Goal: Task Accomplishment & Management: Complete application form

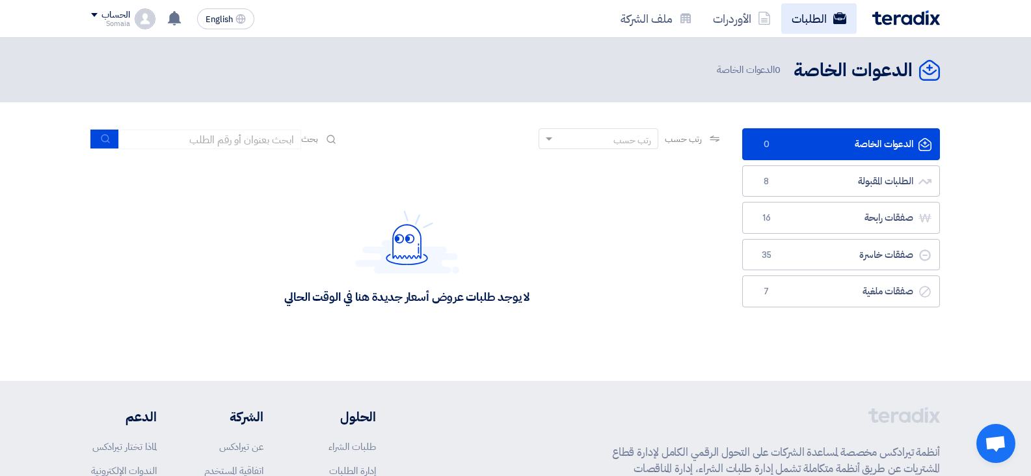
click at [783, 20] on link "الطلبات" at bounding box center [818, 18] width 75 height 31
click at [747, 20] on link "الأوردرات" at bounding box center [742, 18] width 79 height 31
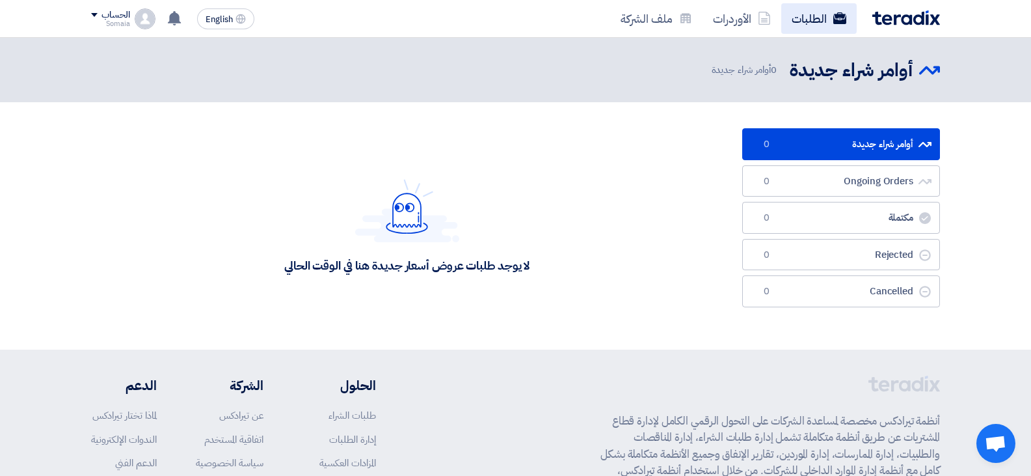
click at [788, 18] on link "الطلبات" at bounding box center [818, 18] width 75 height 31
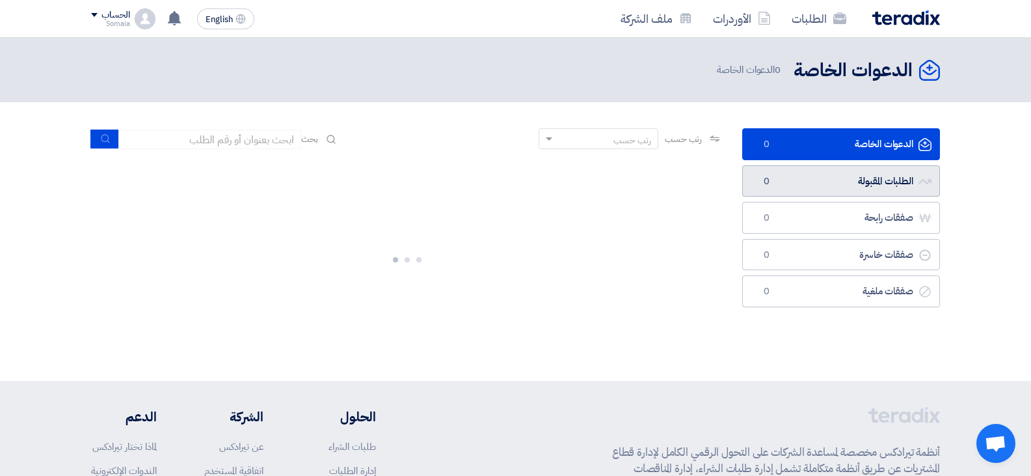
click at [829, 194] on link "الطلبات المقبولة الطلبات المقبولة 0" at bounding box center [841, 181] width 198 height 32
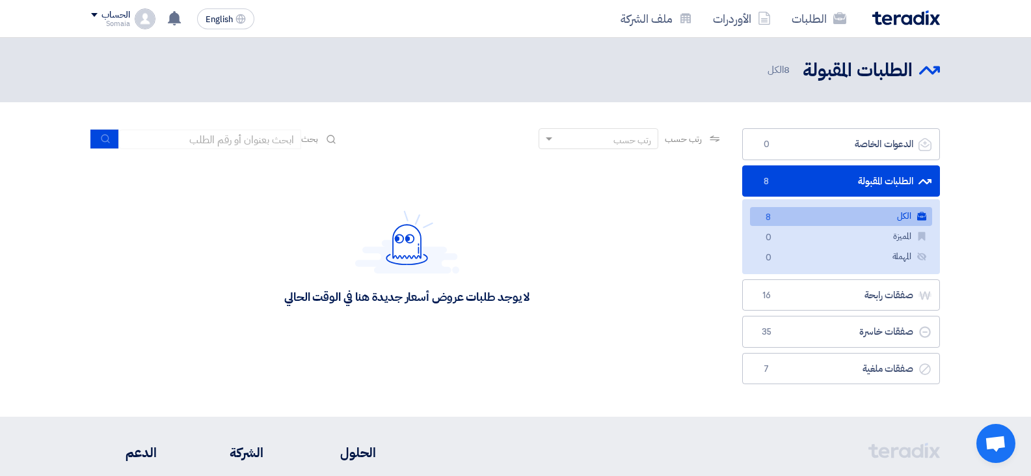
click at [868, 222] on link "الكل الكل 8" at bounding box center [841, 216] width 182 height 19
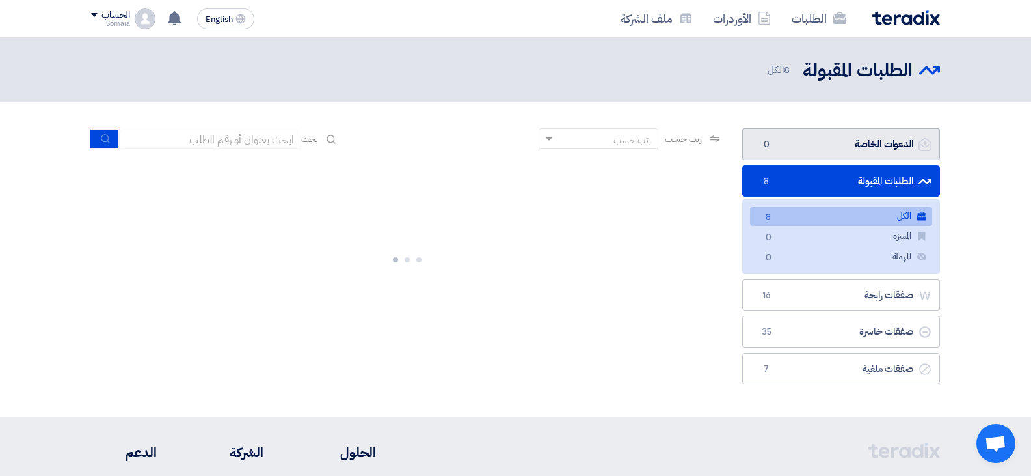
click at [801, 140] on link "الدعوات الخاصة الدعوات الخاصة 0" at bounding box center [841, 144] width 198 height 32
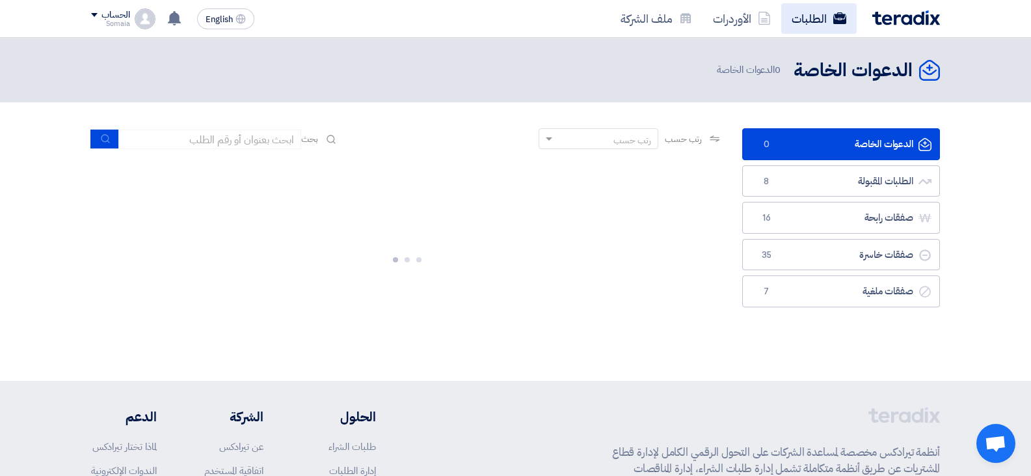
click at [797, 13] on link "الطلبات" at bounding box center [818, 18] width 75 height 31
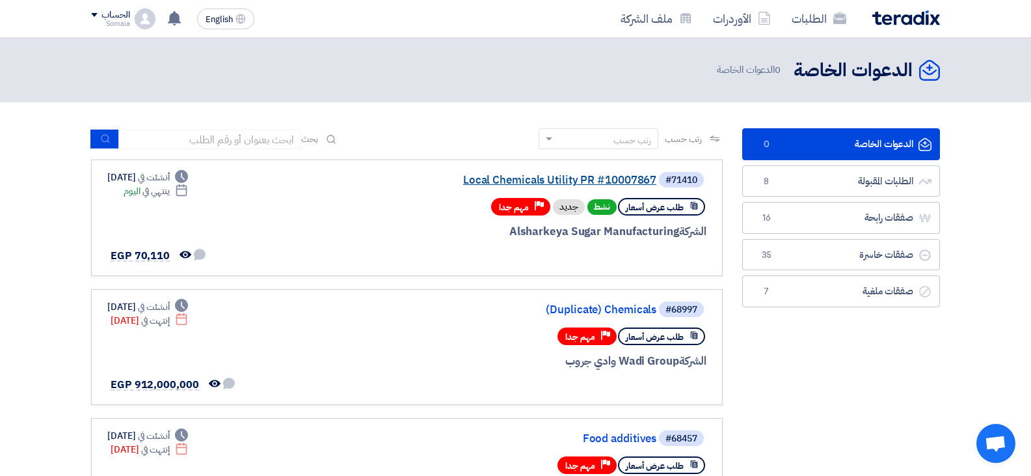
click at [561, 178] on link "Local Chemicals Utility PR #10007867" at bounding box center [526, 180] width 260 height 12
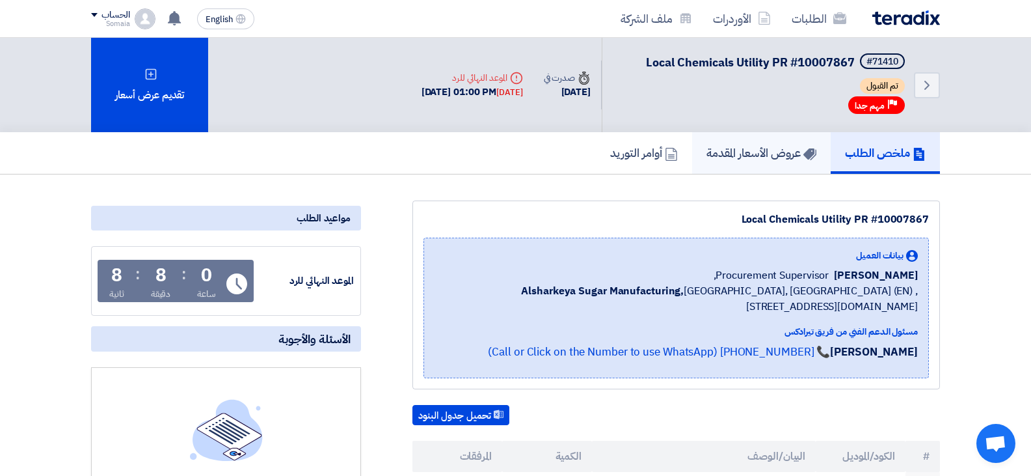
click at [763, 168] on link "عروض الأسعار المقدمة" at bounding box center [761, 153] width 139 height 42
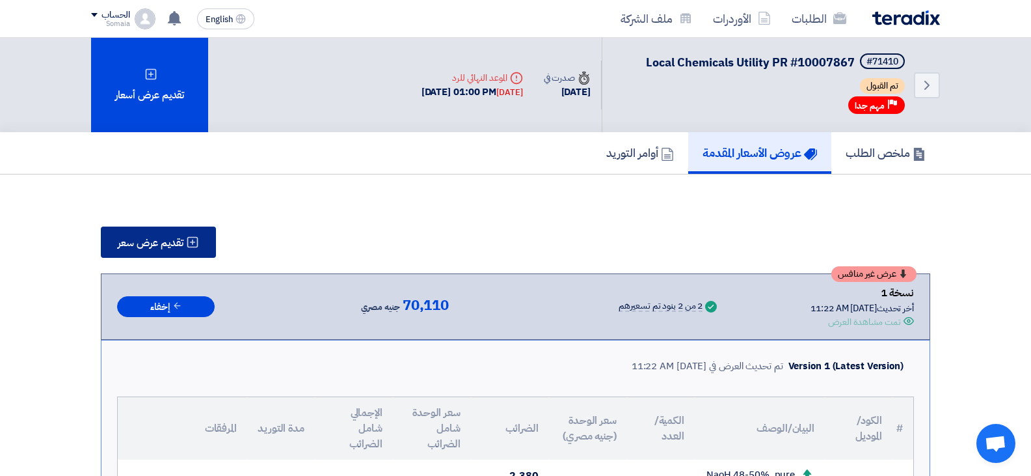
click at [152, 240] on span "تقديم عرض سعر" at bounding box center [151, 242] width 66 height 10
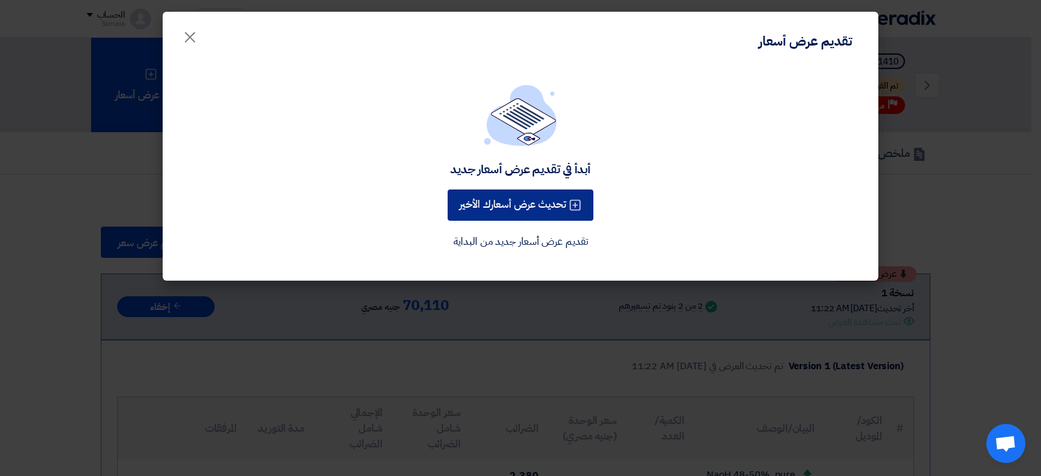
click at [503, 201] on button "تحديث عرض أسعارك الأخير" at bounding box center [521, 204] width 146 height 31
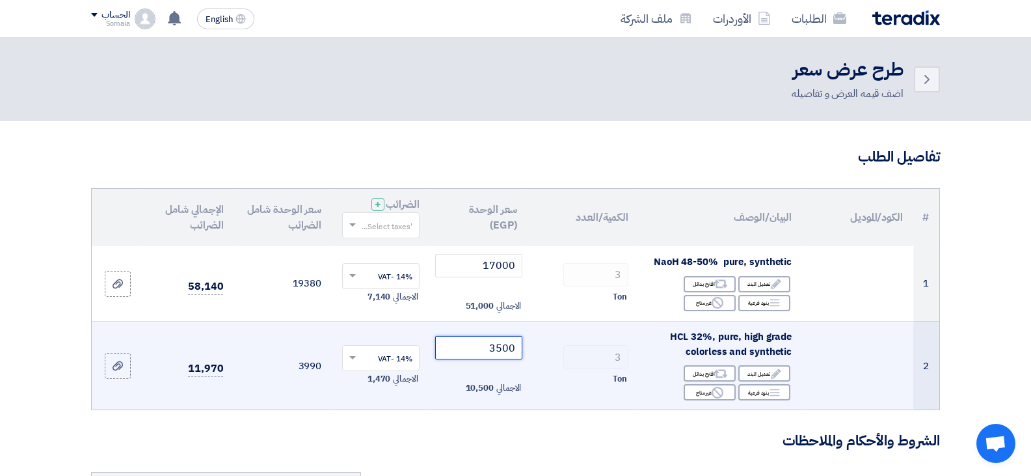
click at [491, 347] on input "3500" at bounding box center [479, 347] width 88 height 23
click at [508, 347] on input "3500" at bounding box center [479, 347] width 88 height 23
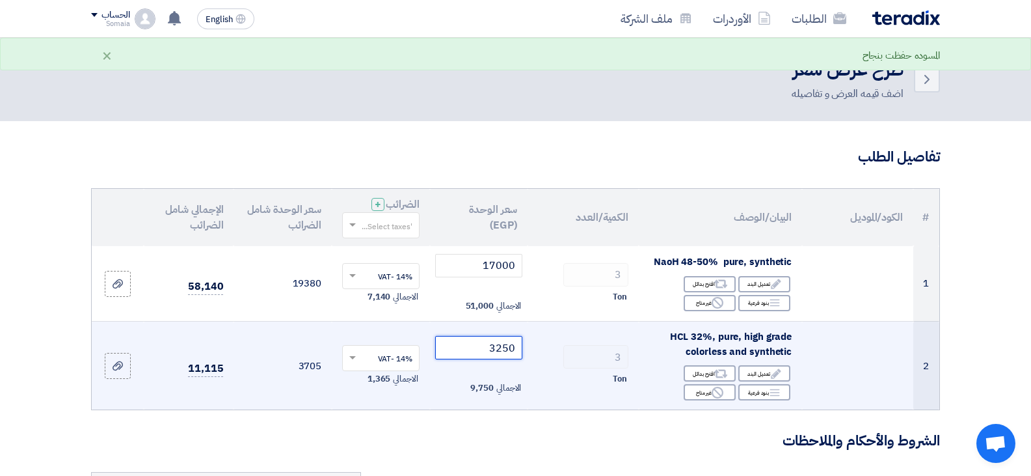
type input "3250"
click at [623, 340] on td "3 Ton" at bounding box center [583, 365] width 111 height 88
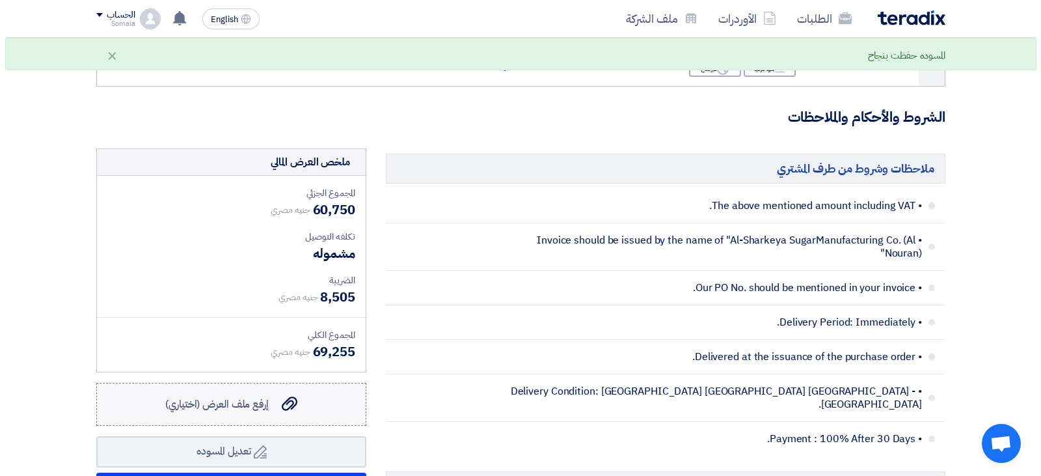
scroll to position [390, 0]
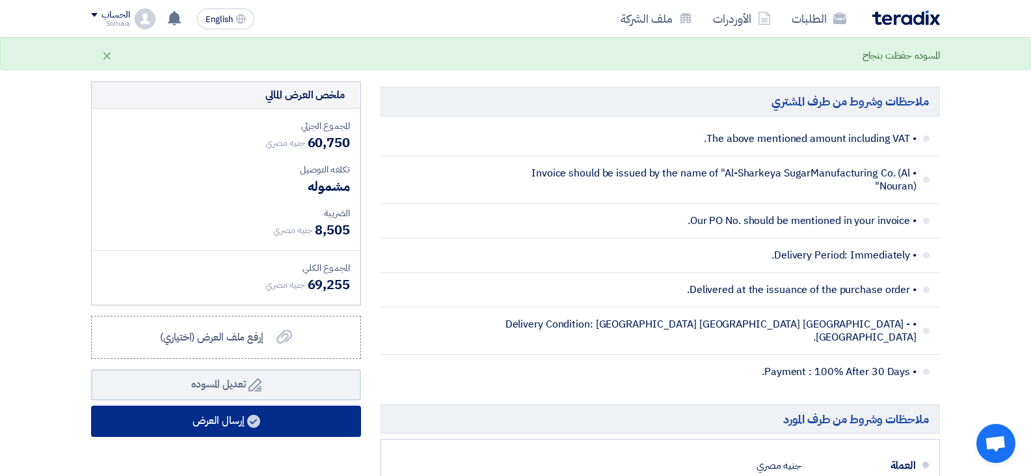
click at [230, 424] on button "إرسال العرض" at bounding box center [226, 420] width 270 height 31
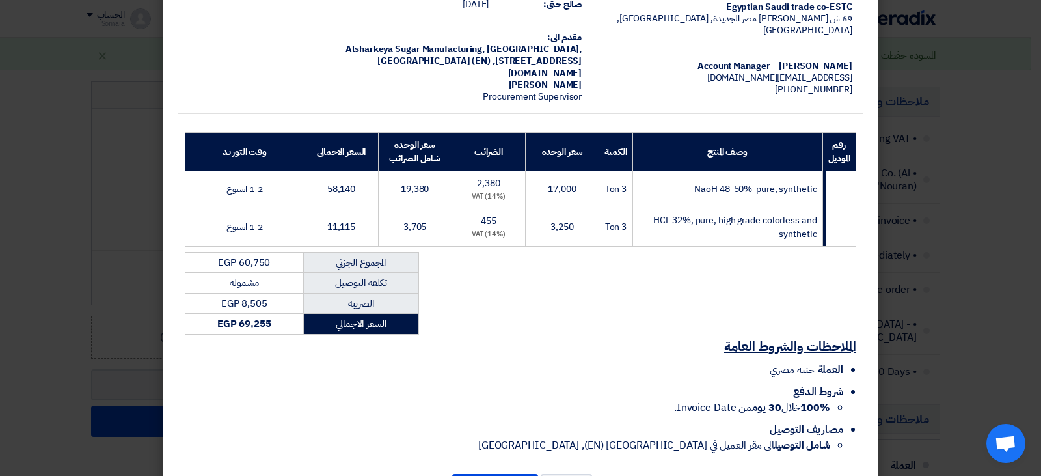
scroll to position [148, 0]
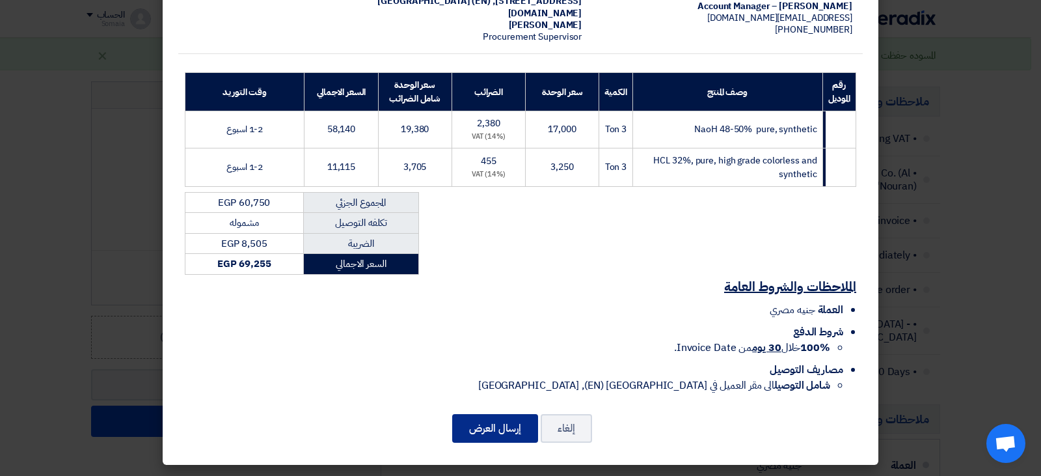
click at [483, 431] on button "إرسال العرض" at bounding box center [495, 428] width 86 height 29
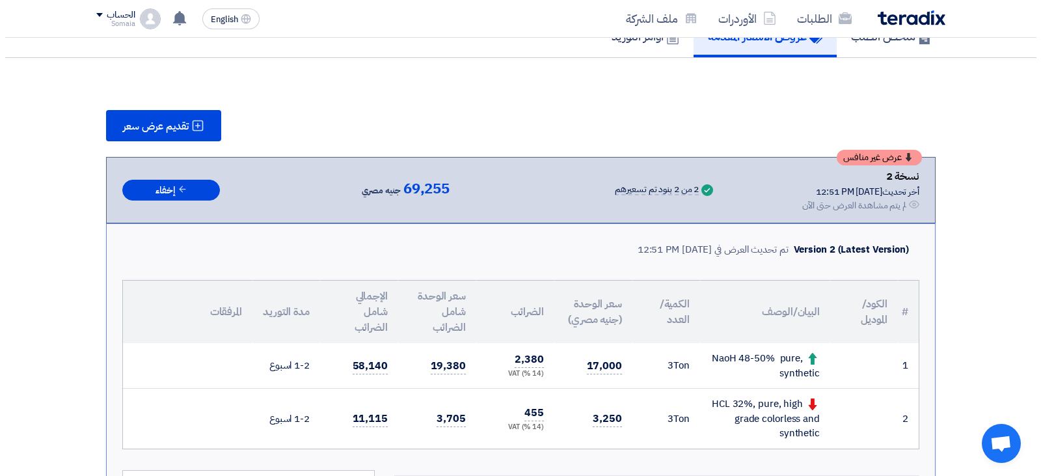
scroll to position [106, 0]
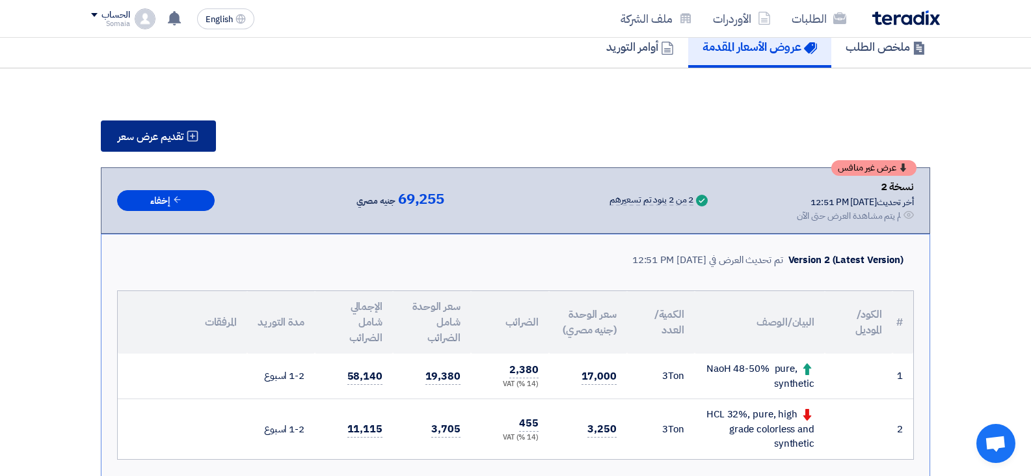
click at [195, 138] on icon at bounding box center [192, 135] width 13 height 13
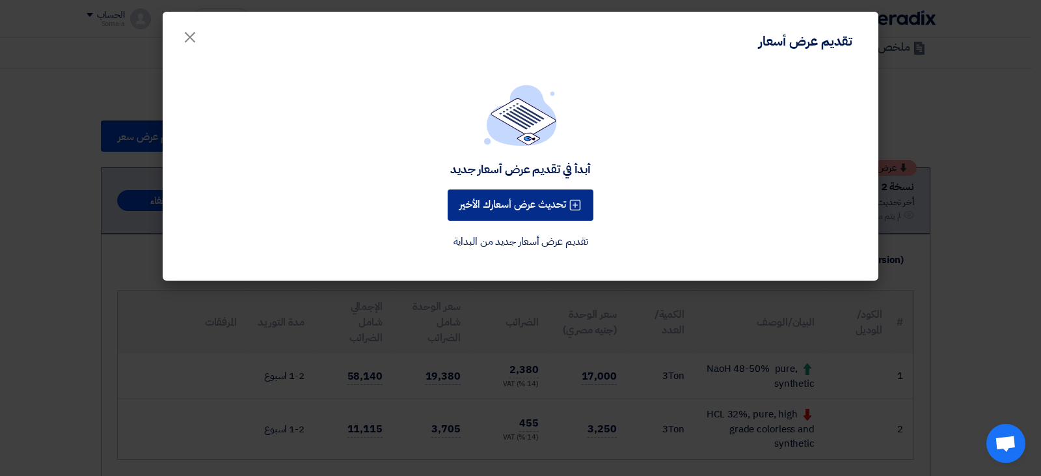
click at [491, 201] on button "تحديث عرض أسعارك الأخير" at bounding box center [521, 204] width 146 height 31
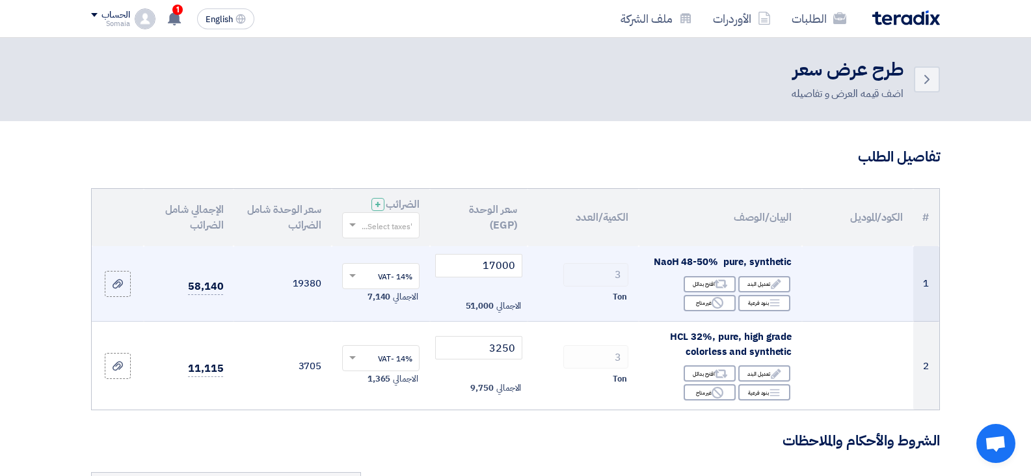
scroll to position [260, 0]
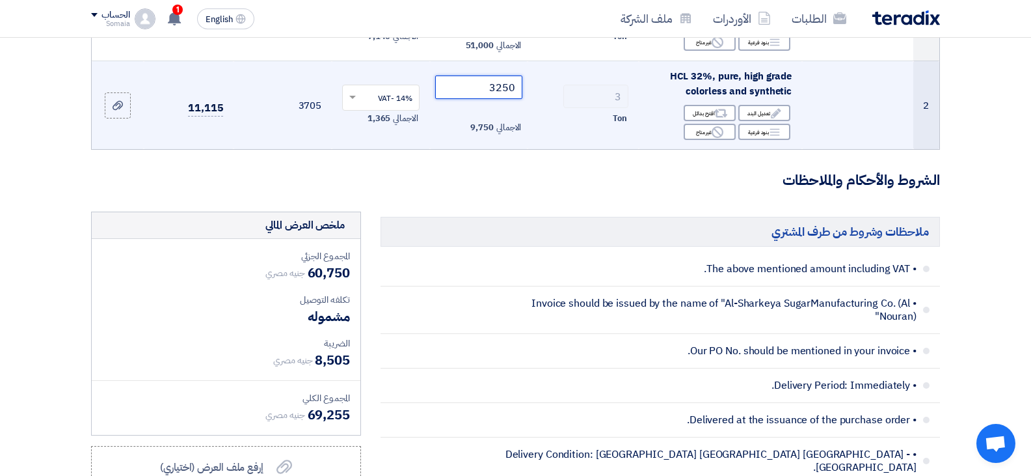
click at [492, 94] on input "3250" at bounding box center [479, 86] width 88 height 23
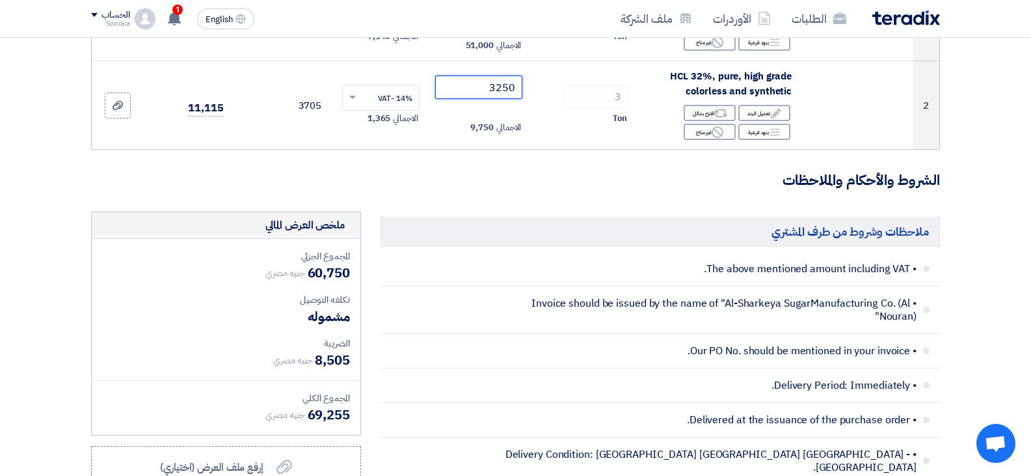
drag, startPoint x: 517, startPoint y: 111, endPoint x: 1014, endPoint y: 98, distance: 496.5
click at [649, 99] on tr "2 HCL 32%, pure, high grade colorless and synthetic Edit تعديل البند Alternativ…" at bounding box center [516, 105] width 848 height 88
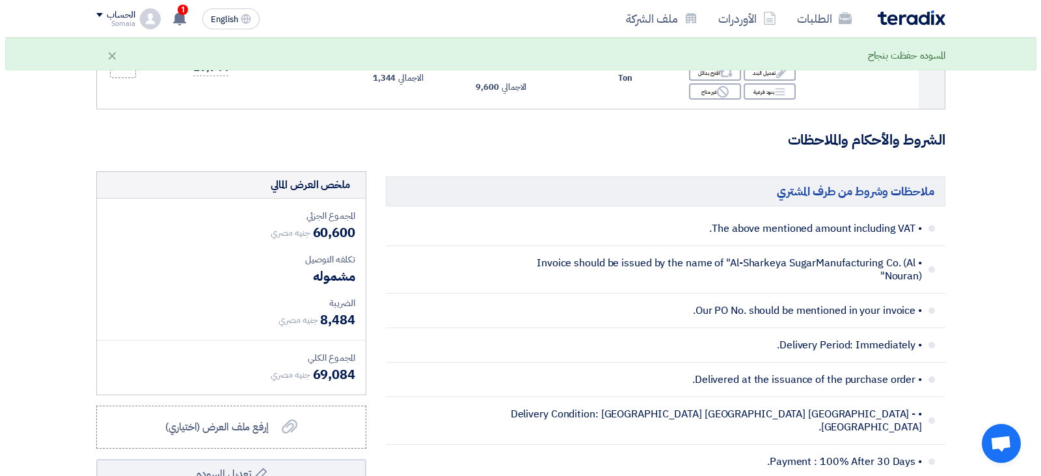
scroll to position [455, 0]
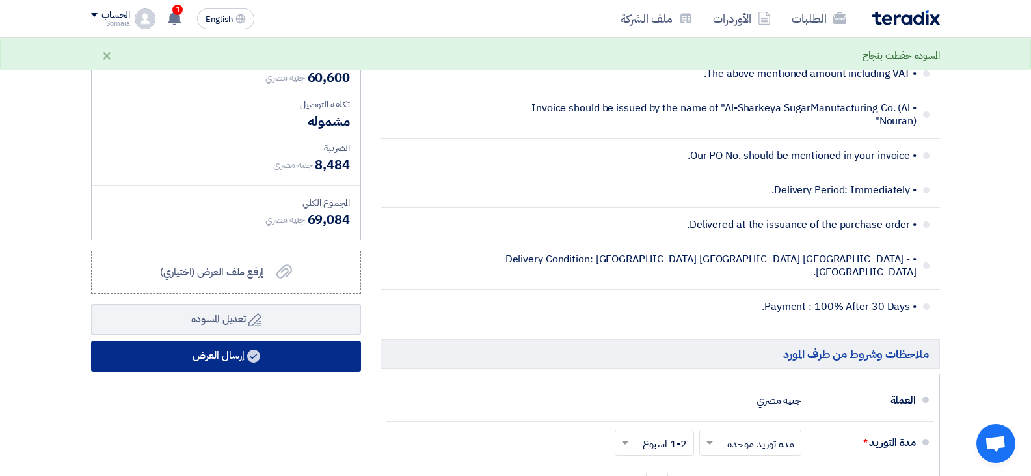
type input "3200"
click at [221, 362] on button "إرسال العرض" at bounding box center [226, 355] width 270 height 31
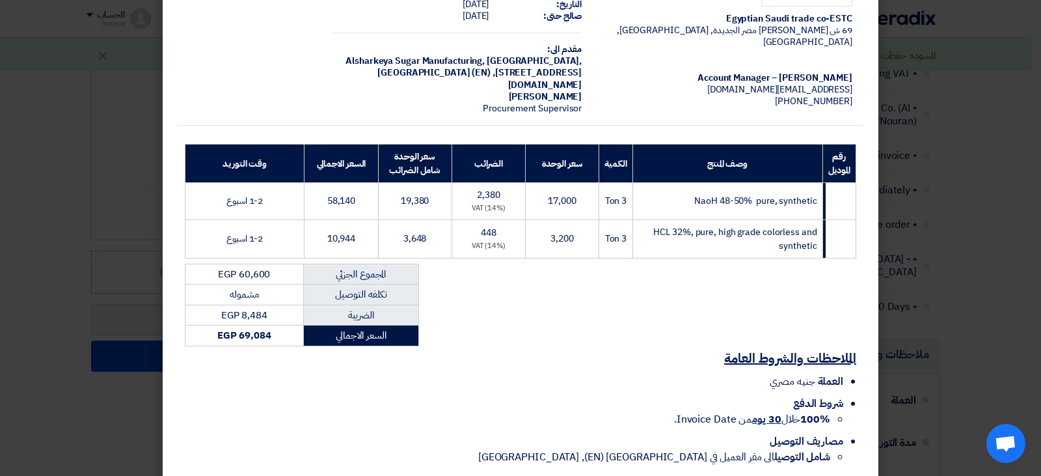
scroll to position [148, 0]
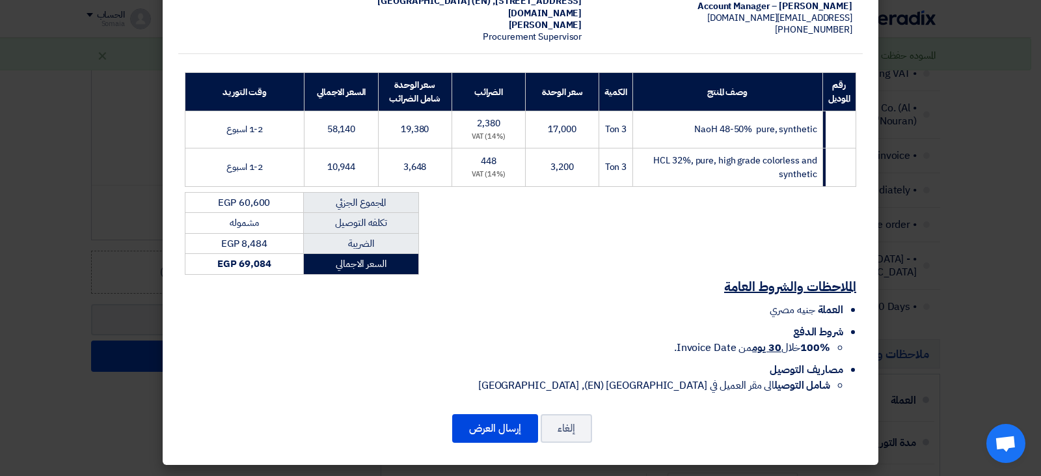
click at [496, 442] on div "إلغاء إرسال العرض" at bounding box center [520, 427] width 684 height 31
click at [493, 433] on button "إرسال العرض" at bounding box center [495, 428] width 86 height 29
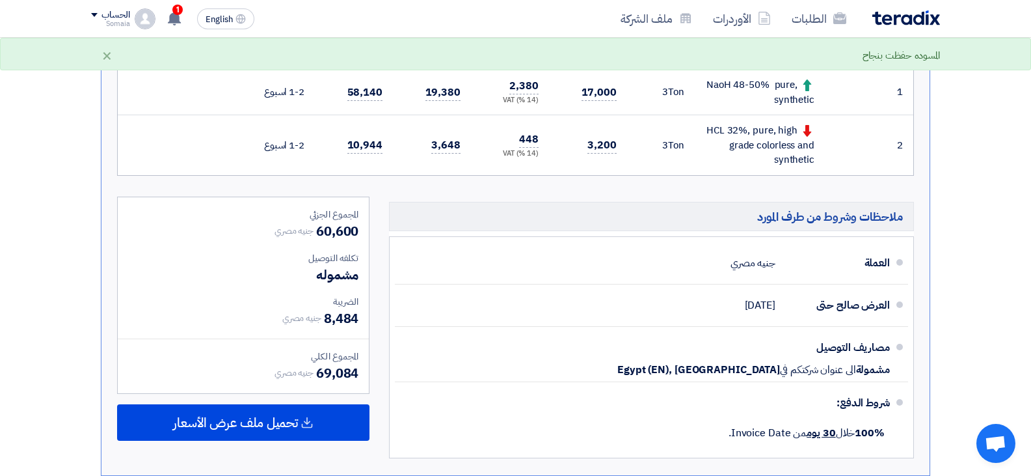
scroll to position [383, 0]
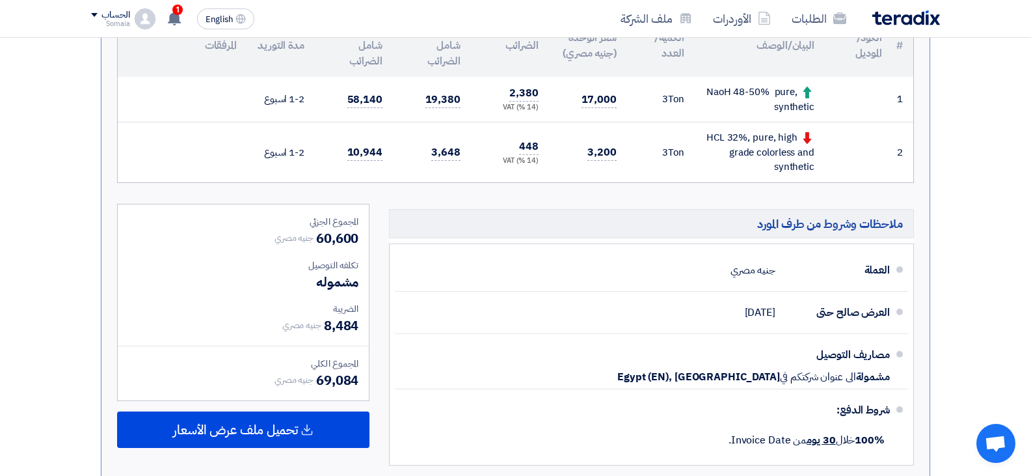
click at [692, 151] on td "3 Ton" at bounding box center [661, 152] width 68 height 60
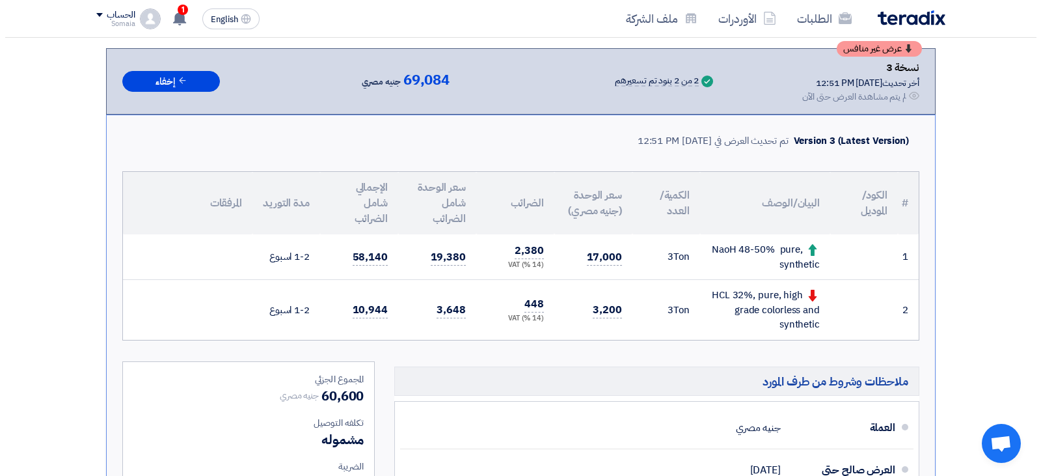
scroll to position [187, 0]
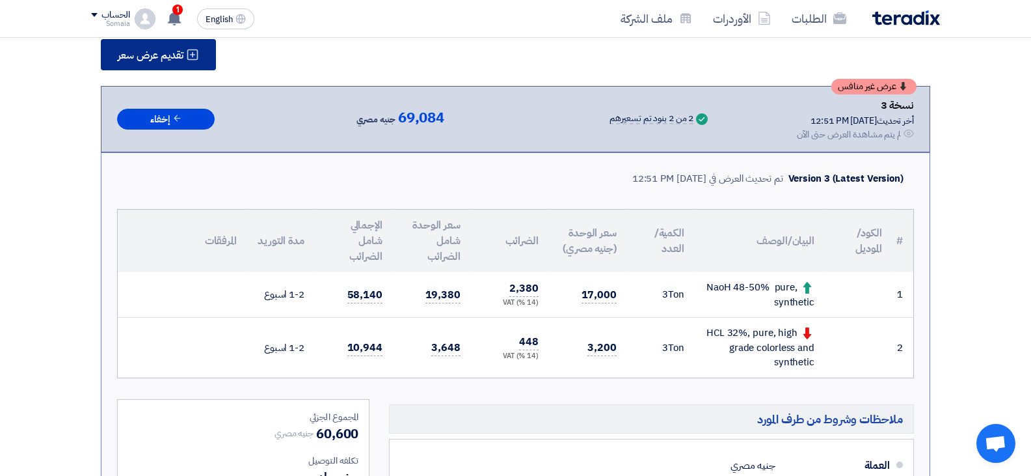
click at [183, 54] on span "تقديم عرض سعر" at bounding box center [151, 55] width 66 height 10
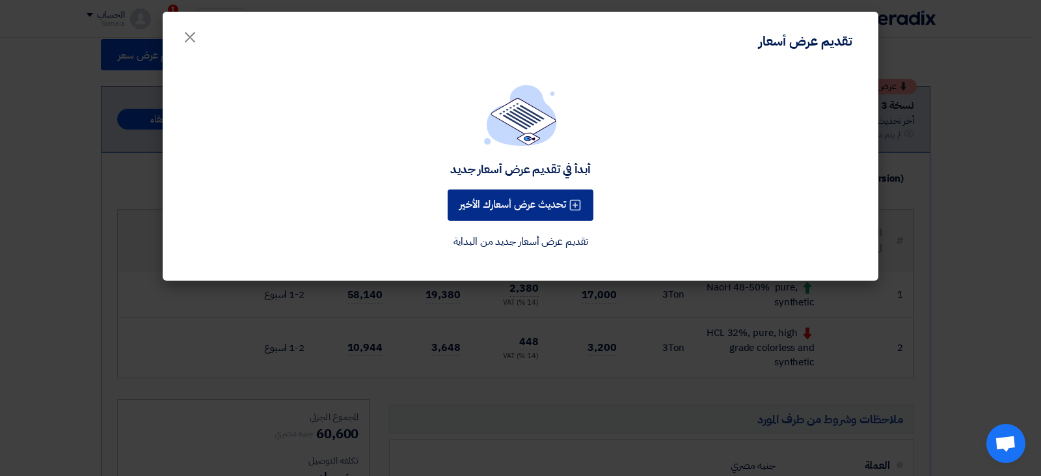
click at [532, 202] on button "تحديث عرض أسعارك الأخير" at bounding box center [521, 204] width 146 height 31
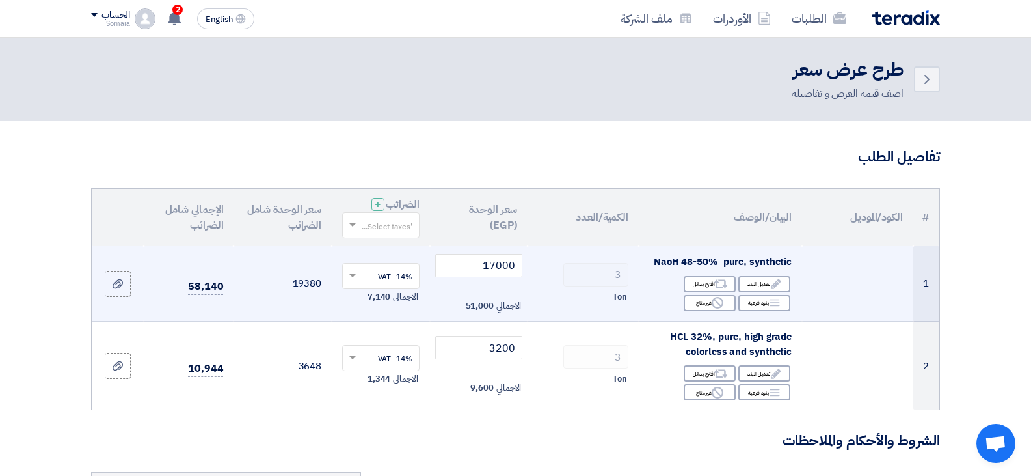
scroll to position [65, 0]
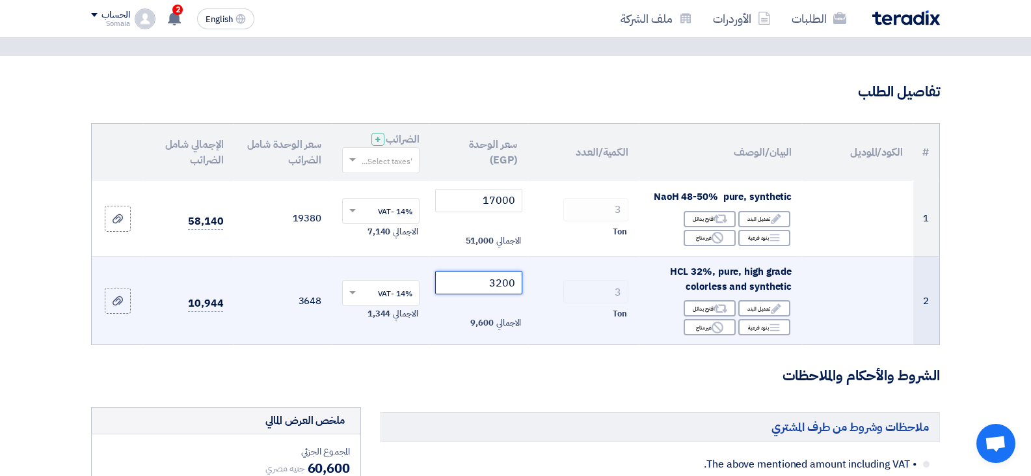
click at [498, 280] on input "3200" at bounding box center [479, 282] width 88 height 23
click at [498, 279] on input "3200" at bounding box center [479, 282] width 88 height 23
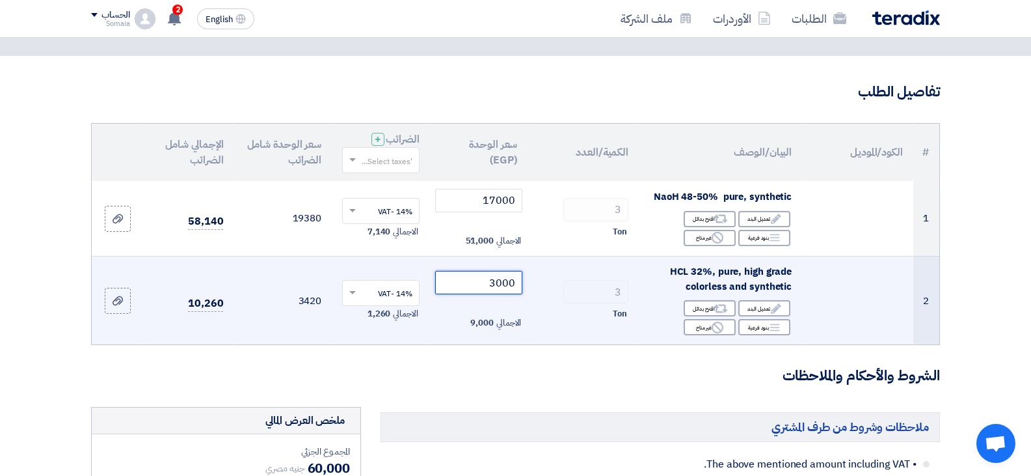
type input "3000"
click at [587, 309] on div "Ton" at bounding box center [583, 314] width 90 height 16
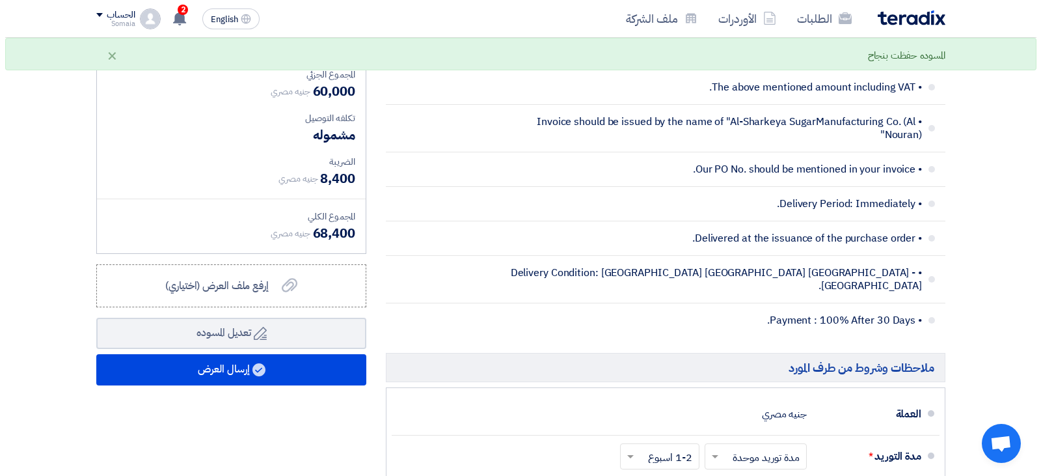
scroll to position [455, 0]
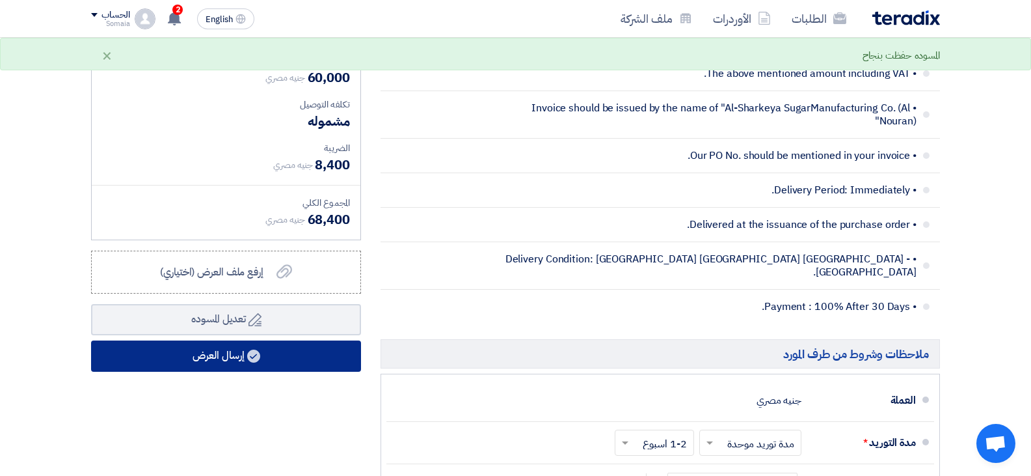
click at [242, 359] on button "إرسال العرض" at bounding box center [226, 355] width 270 height 31
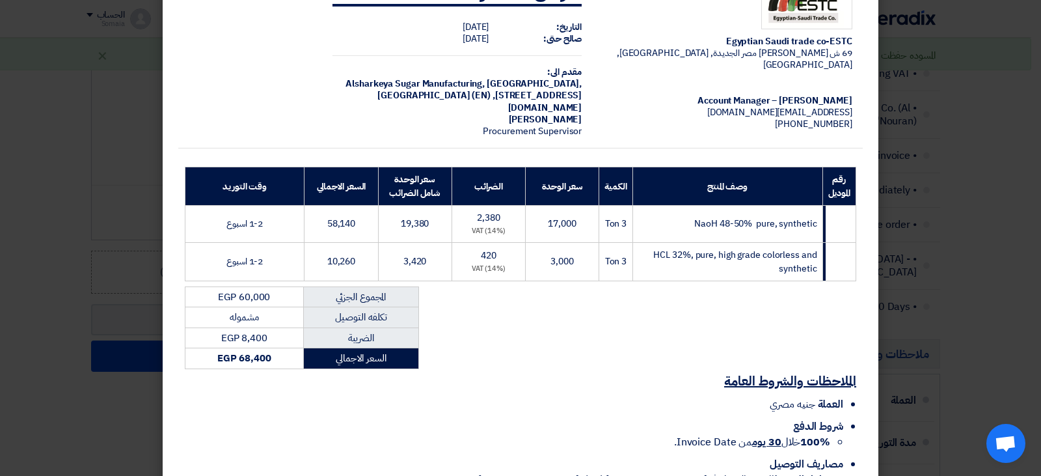
scroll to position [148, 0]
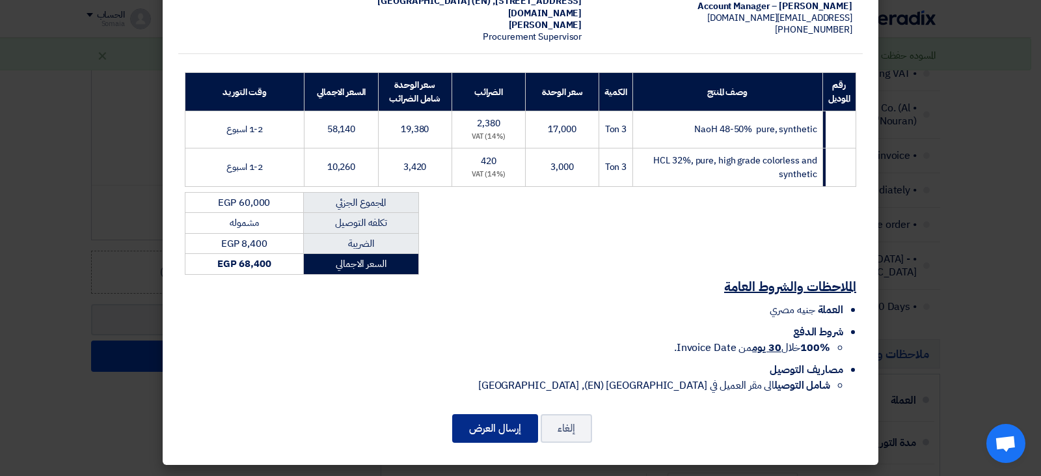
click at [486, 427] on button "إرسال العرض" at bounding box center [495, 428] width 86 height 29
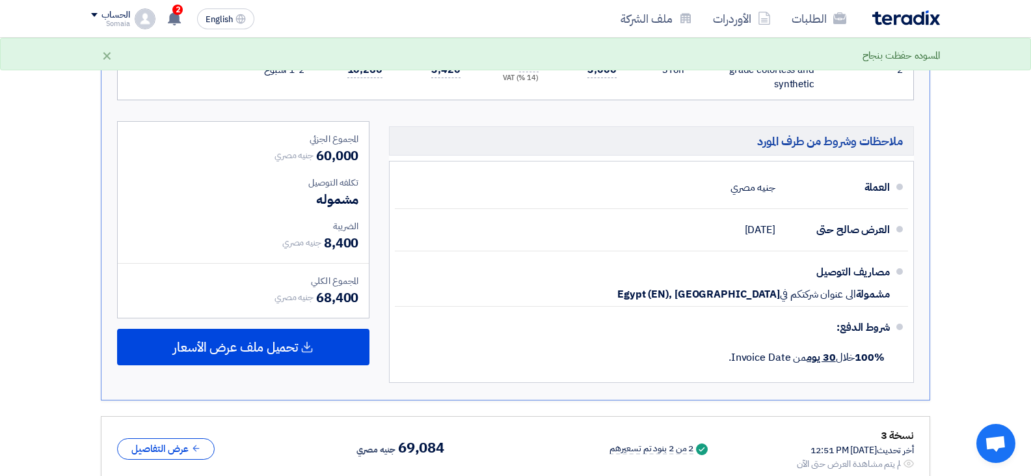
scroll to position [464, 0]
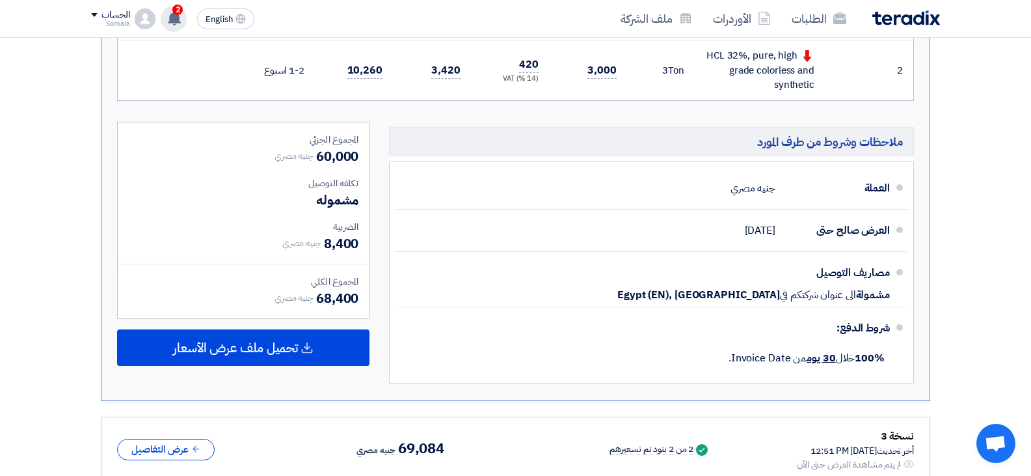
click at [172, 8] on div "2 عرض سعرك لطلب Local Chemicals Utility PR #10007867 لم يعد الان تنافسي 1 minut…" at bounding box center [174, 19] width 26 height 26
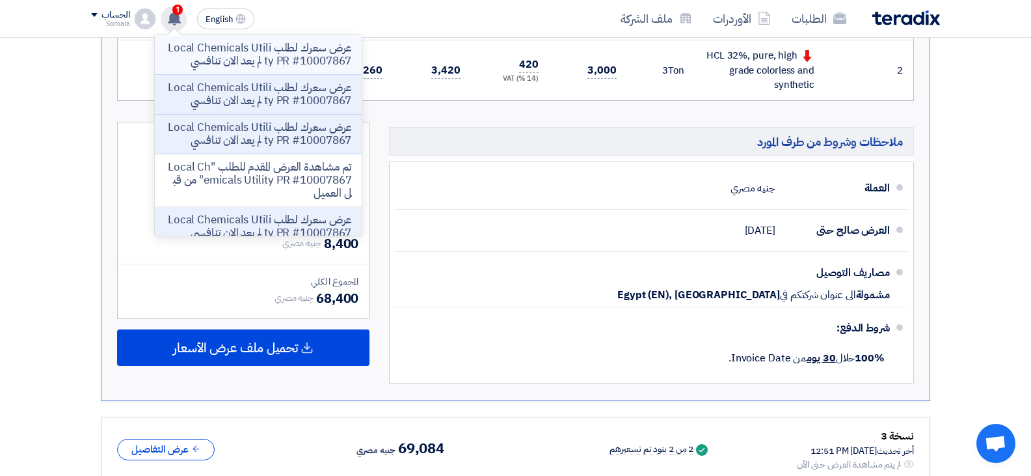
click at [229, 38] on li "عرض سعرك لطلب Local Chemicals Utility PR #10007867 لم يعد الان تنافسي" at bounding box center [258, 55] width 207 height 40
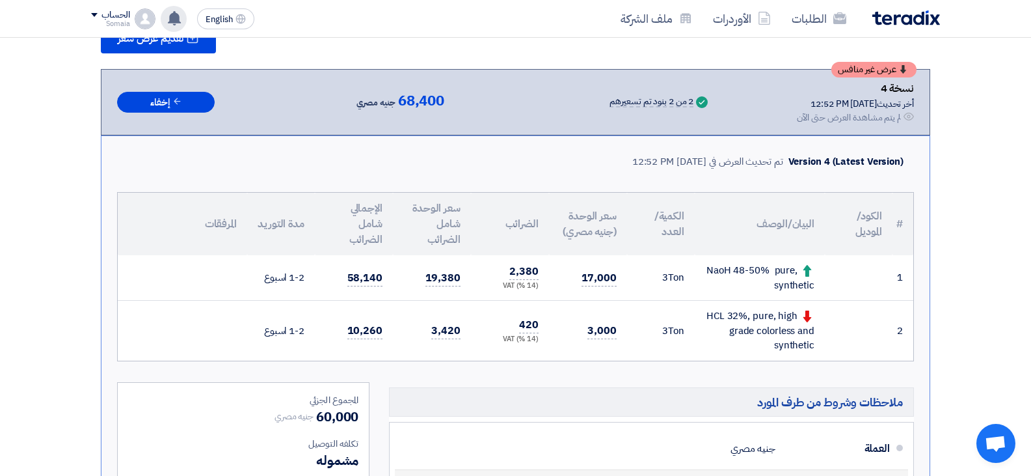
scroll to position [139, 0]
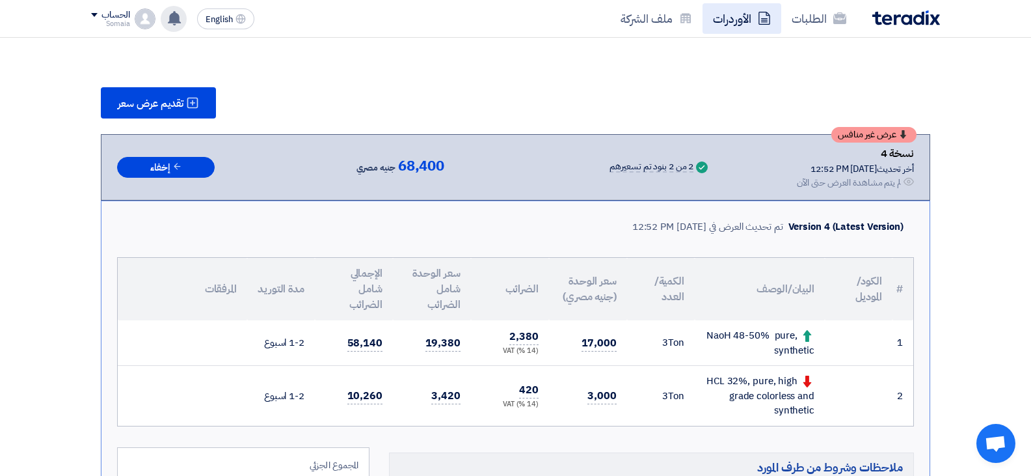
click at [740, 21] on link "الأوردرات" at bounding box center [742, 18] width 79 height 31
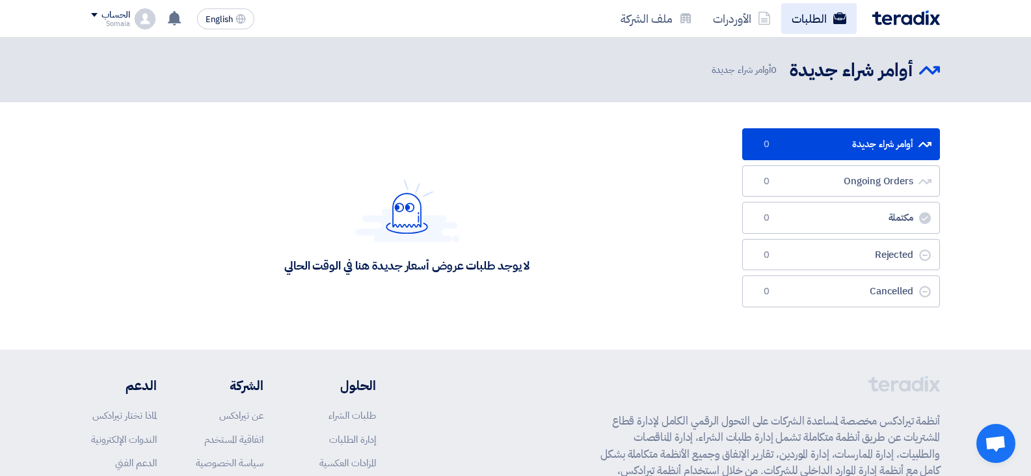
click at [809, 22] on link "الطلبات" at bounding box center [818, 18] width 75 height 31
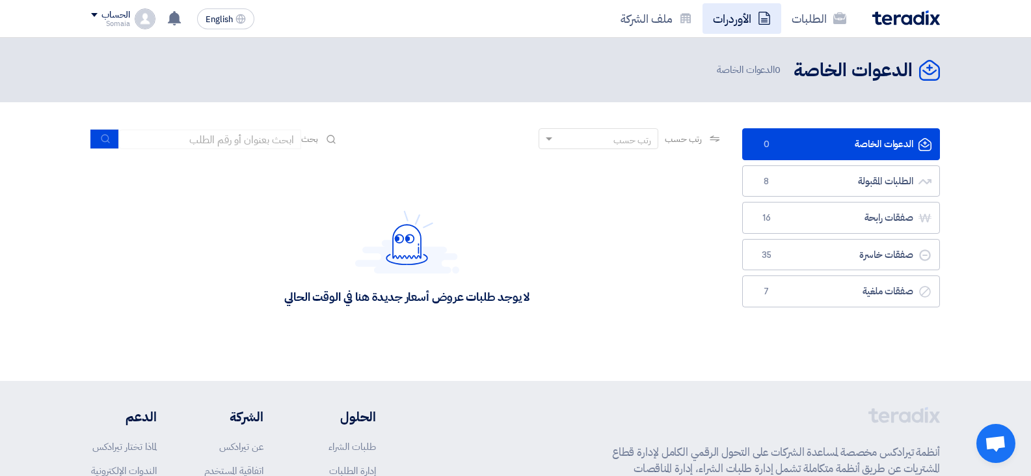
click at [722, 27] on link "الأوردرات" at bounding box center [742, 18] width 79 height 31
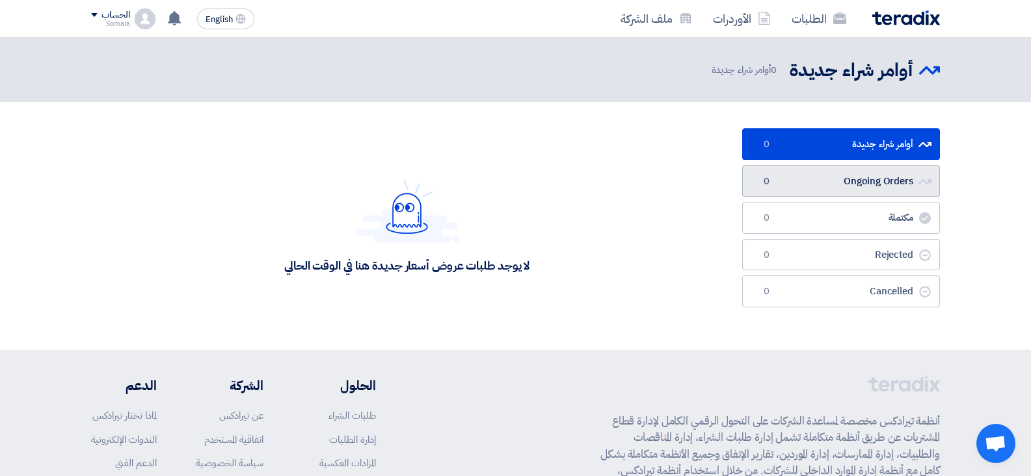
click at [837, 186] on link "Ongoing Orders Ongoing Orders 0" at bounding box center [841, 181] width 198 height 32
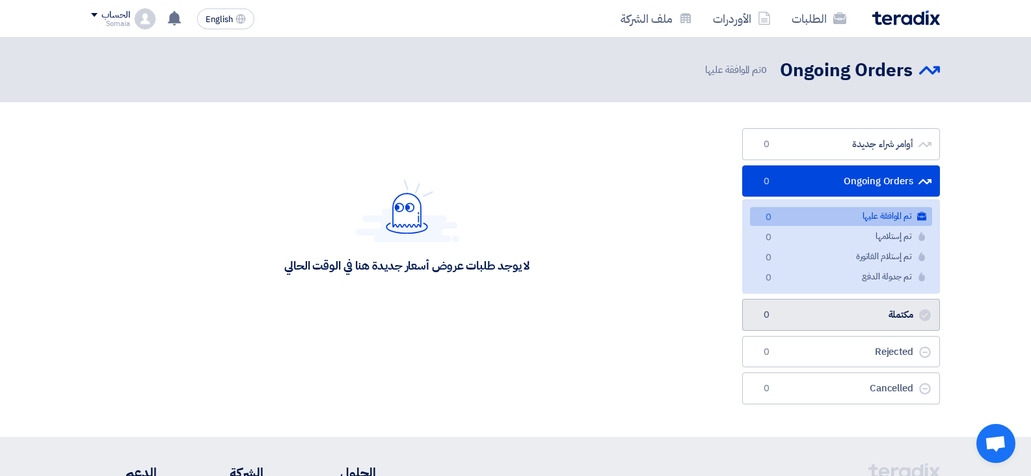
click at [880, 312] on link "مكتملة مكتملة 0" at bounding box center [841, 315] width 198 height 32
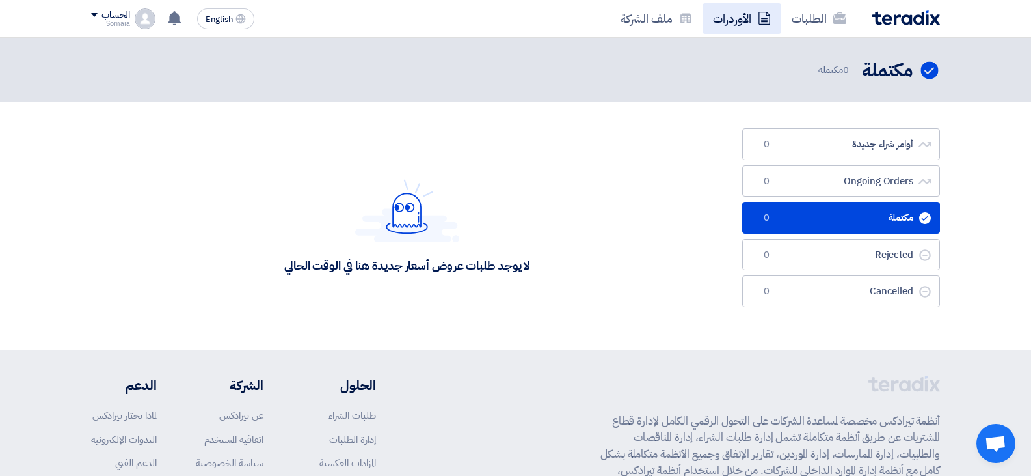
click at [738, 16] on link "الأوردرات" at bounding box center [742, 18] width 79 height 31
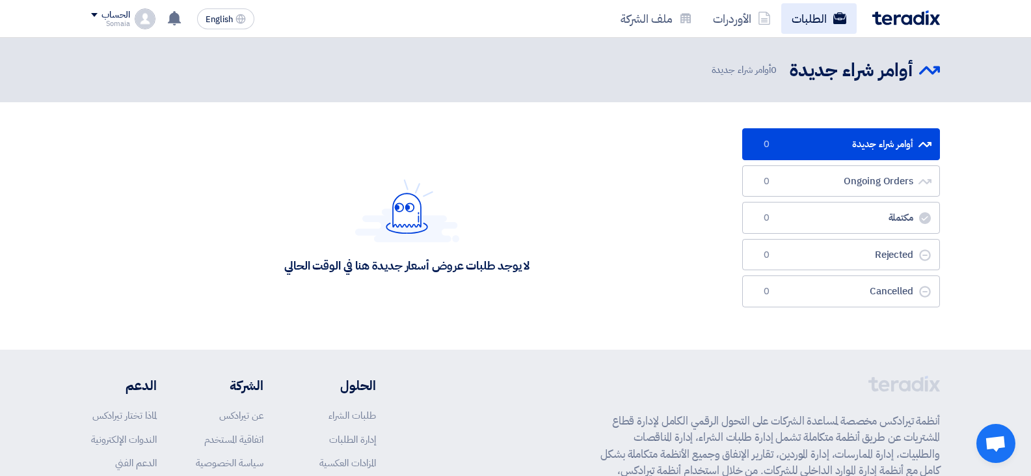
click at [824, 20] on link "الطلبات" at bounding box center [818, 18] width 75 height 31
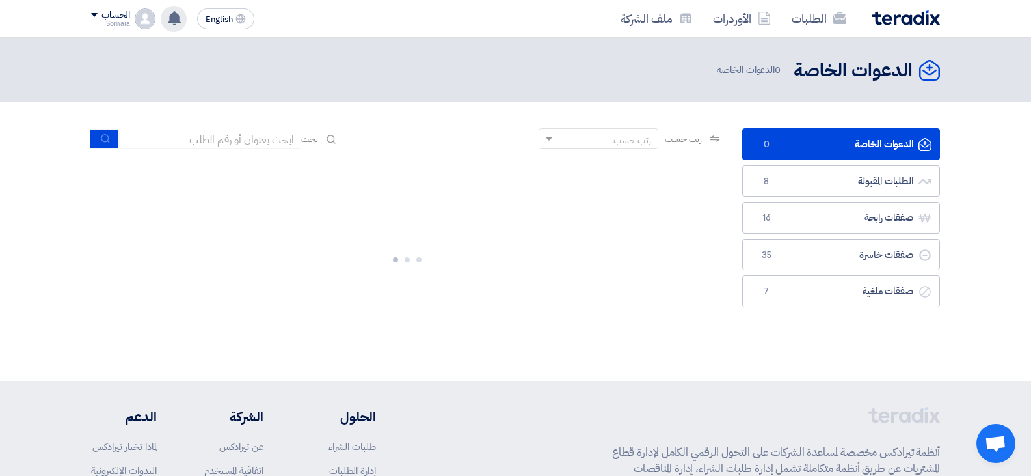
click at [182, 20] on icon at bounding box center [174, 18] width 14 height 14
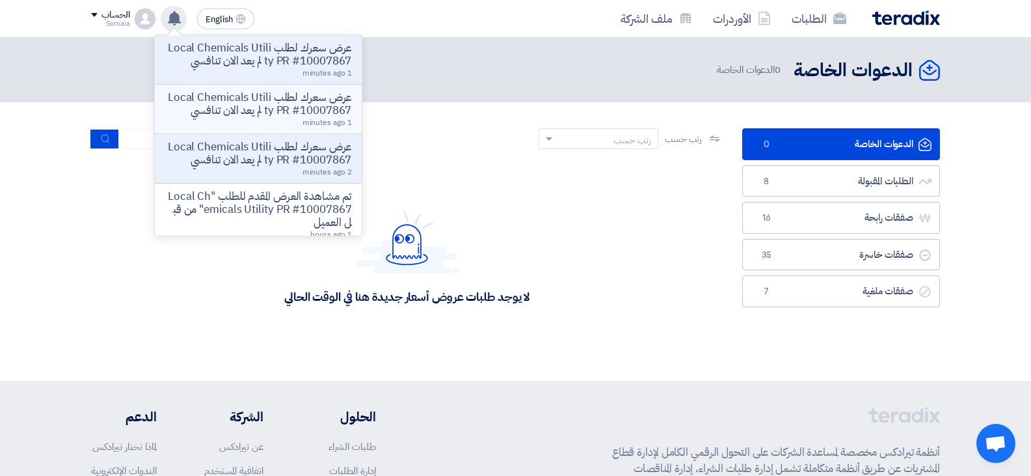
click at [267, 88] on li "عرض سعرك لطلب Local Chemicals Utility PR #10007867 لم يعد الان تنافسي 1 minutes…" at bounding box center [258, 109] width 207 height 49
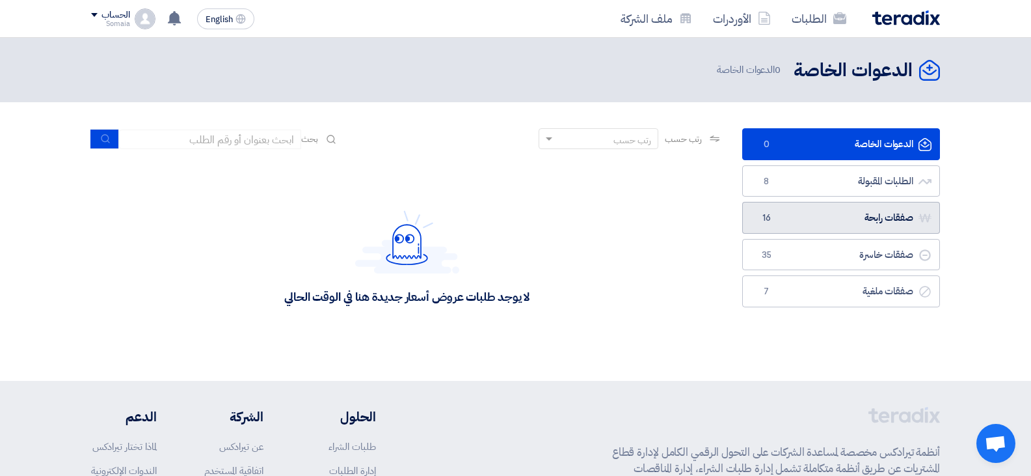
click at [869, 221] on link "صفقات رابحة صفقات رابحة 16" at bounding box center [841, 218] width 198 height 32
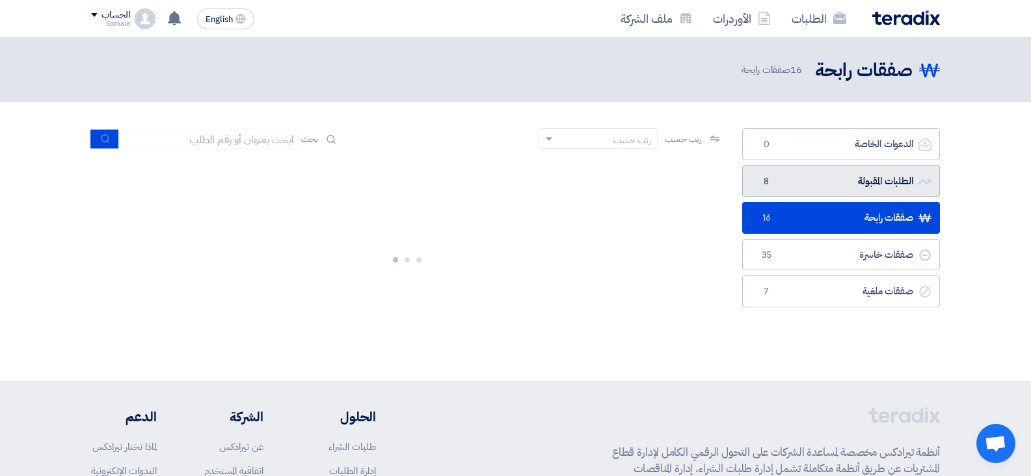
click at [863, 191] on link "الطلبات المقبولة الطلبات المقبولة 8" at bounding box center [841, 181] width 198 height 32
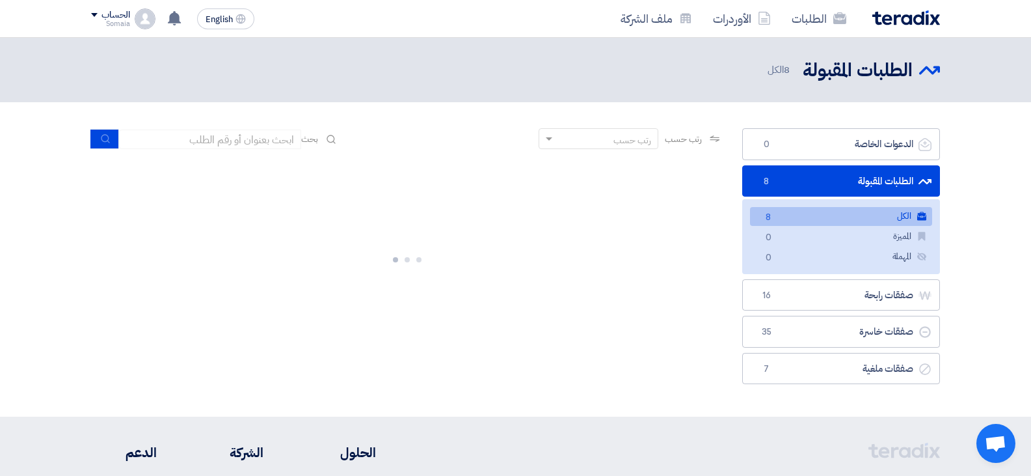
click at [863, 191] on link "الطلبات المقبولة الطلبات المقبولة 8" at bounding box center [841, 181] width 198 height 32
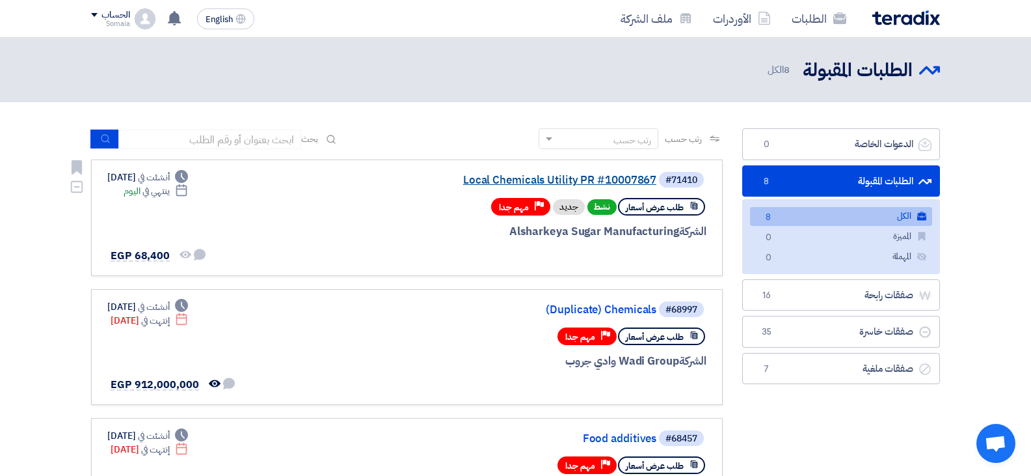
click at [598, 182] on link "Local Chemicals Utility PR #10007867" at bounding box center [526, 180] width 260 height 12
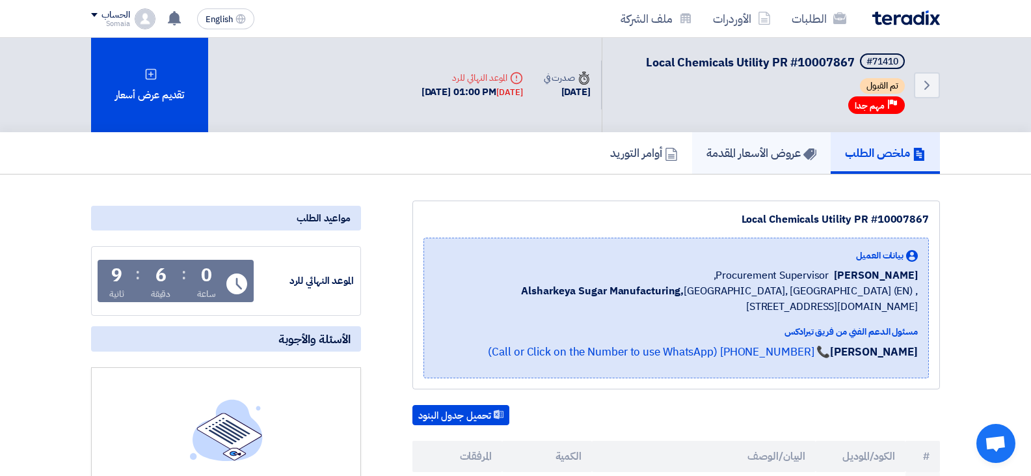
click at [715, 164] on link "عروض الأسعار المقدمة" at bounding box center [761, 153] width 139 height 42
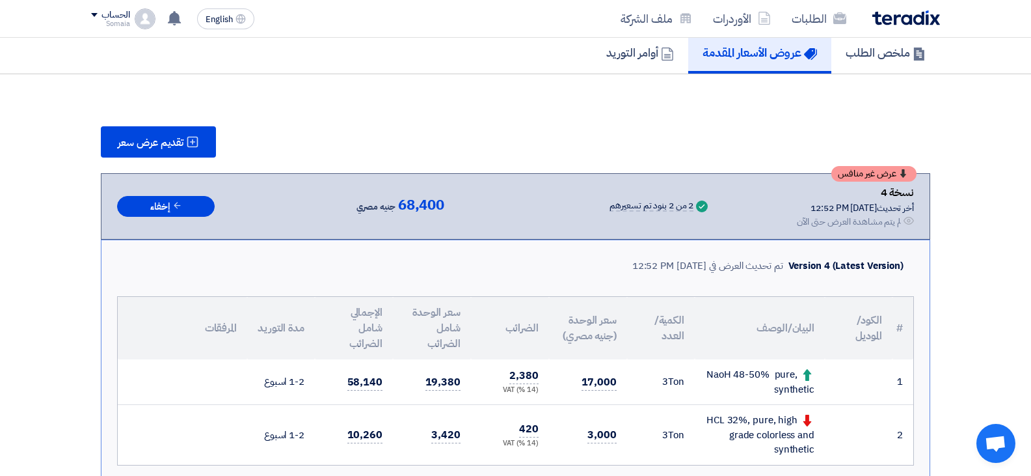
scroll to position [130, 0]
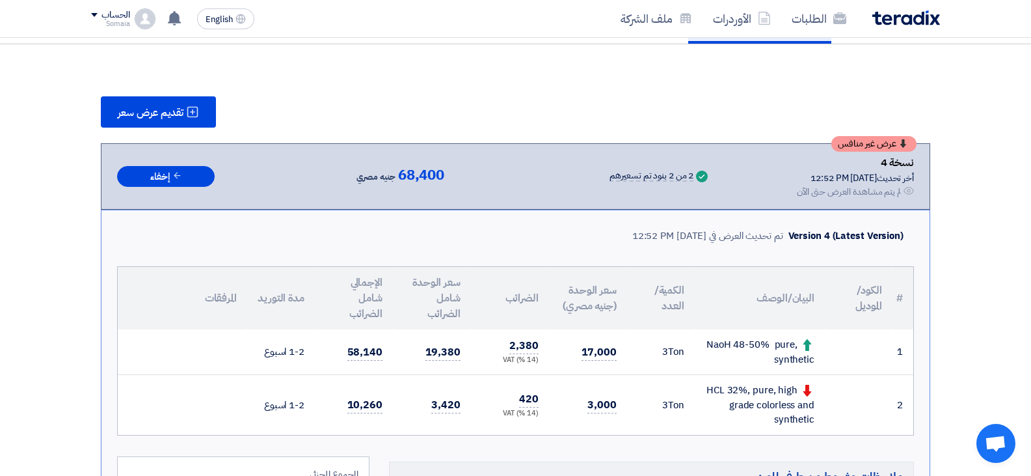
click at [798, 353] on div "NaoH 48-50% pure, synthetic" at bounding box center [759, 351] width 109 height 29
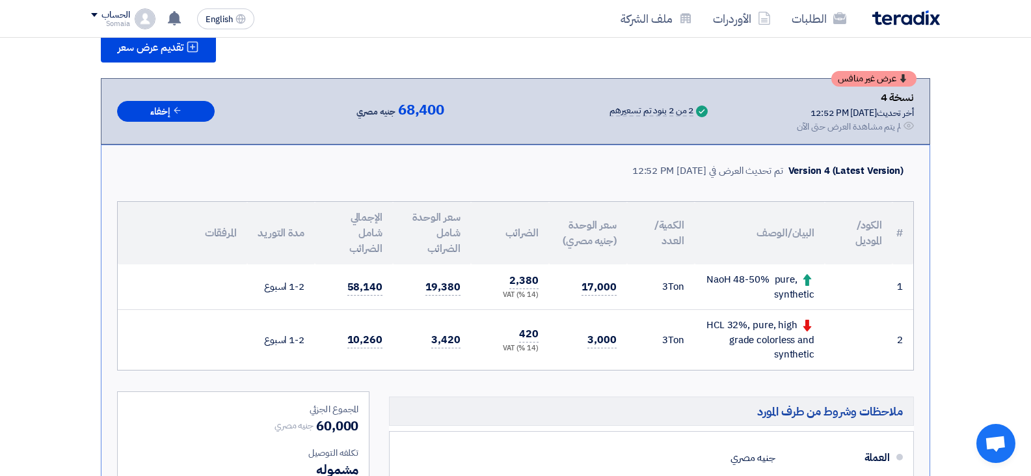
scroll to position [260, 0]
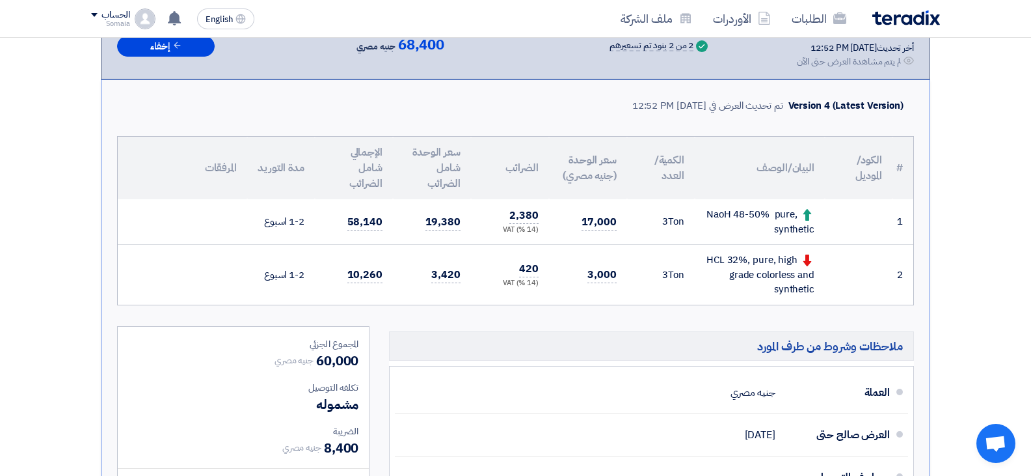
click at [775, 227] on div "NaoH 48-50% pure, synthetic" at bounding box center [759, 221] width 109 height 29
copy tr "NaoH 48-50% pure, synthetic"
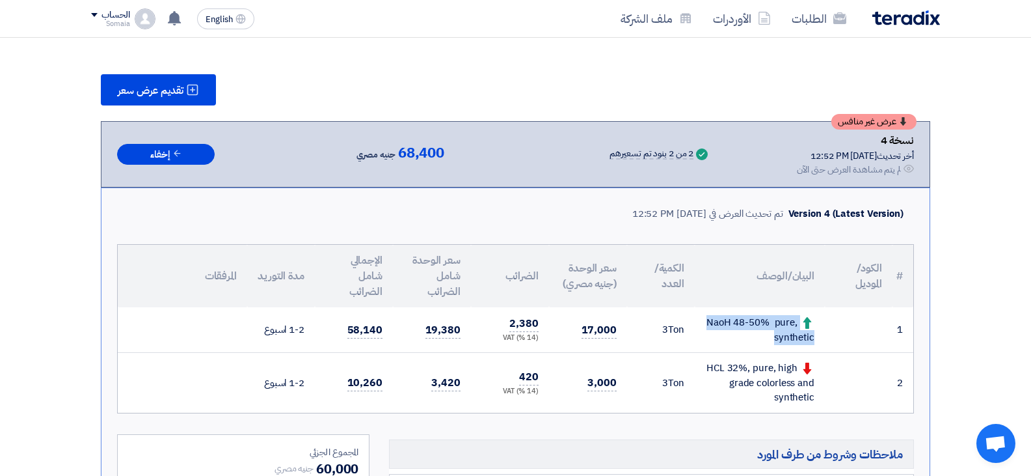
scroll to position [0, 0]
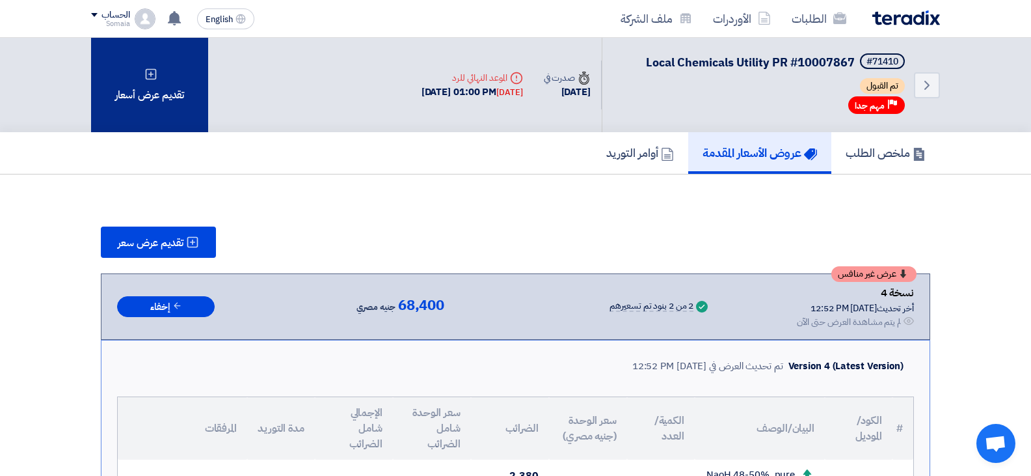
click at [162, 87] on div "تقديم عرض أسعار" at bounding box center [149, 85] width 117 height 94
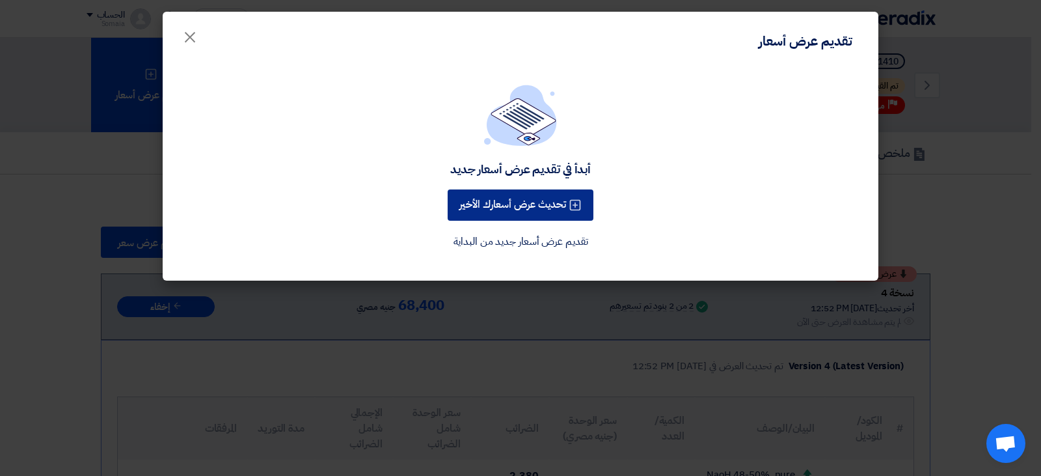
click at [536, 196] on button "تحديث عرض أسعارك الأخير" at bounding box center [521, 204] width 146 height 31
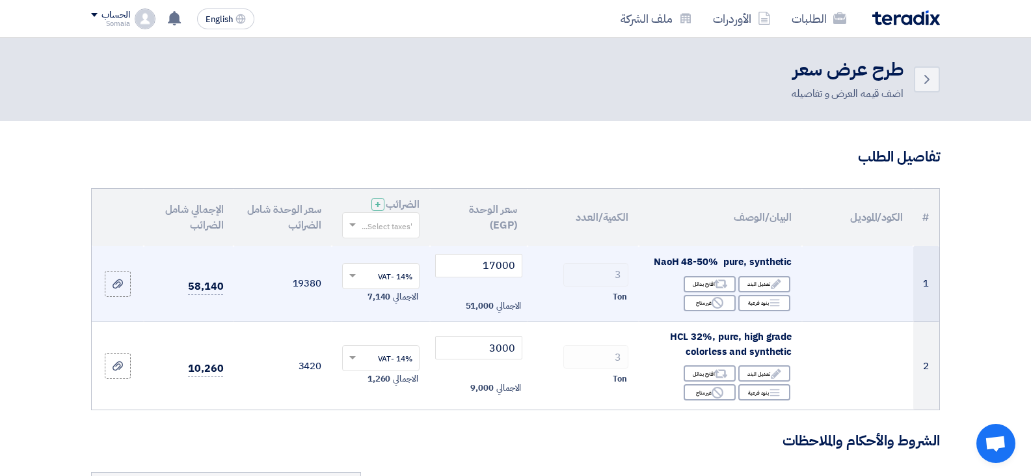
scroll to position [195, 0]
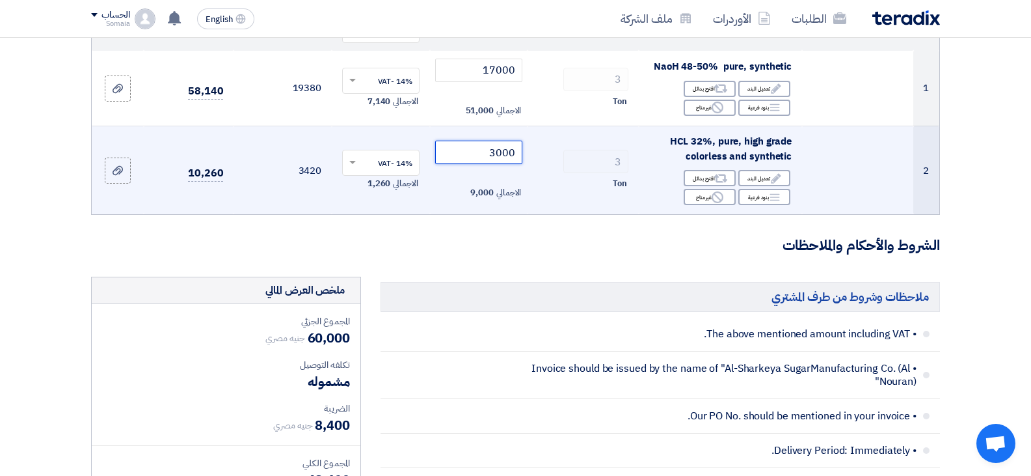
click at [492, 150] on input "3000" at bounding box center [479, 152] width 88 height 23
click at [493, 150] on input "3000" at bounding box center [479, 152] width 88 height 23
click at [569, 167] on tr "2 HCL 32%, pure, high grade colorless and synthetic Edit تعديل البند Alternativ…" at bounding box center [516, 170] width 848 height 88
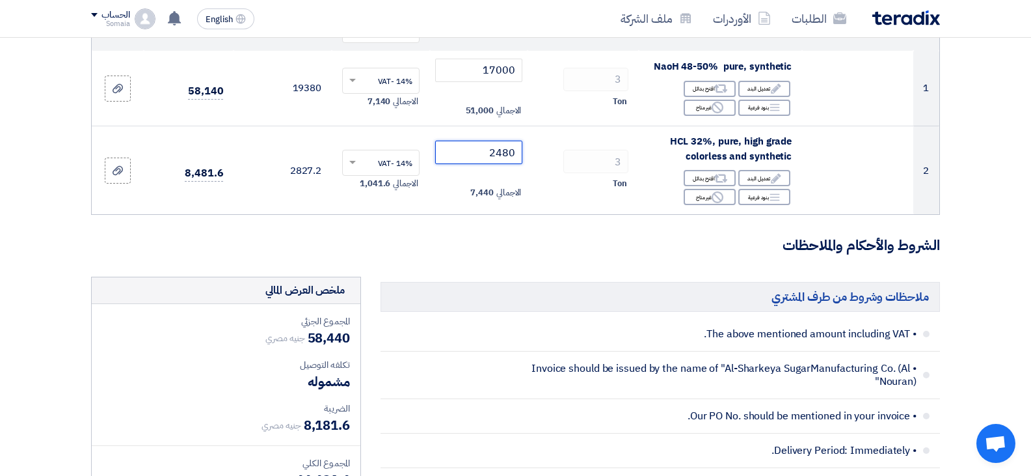
type input "2480"
click at [561, 241] on h3 "الشروط والأحكام والملاحظات" at bounding box center [515, 245] width 849 height 20
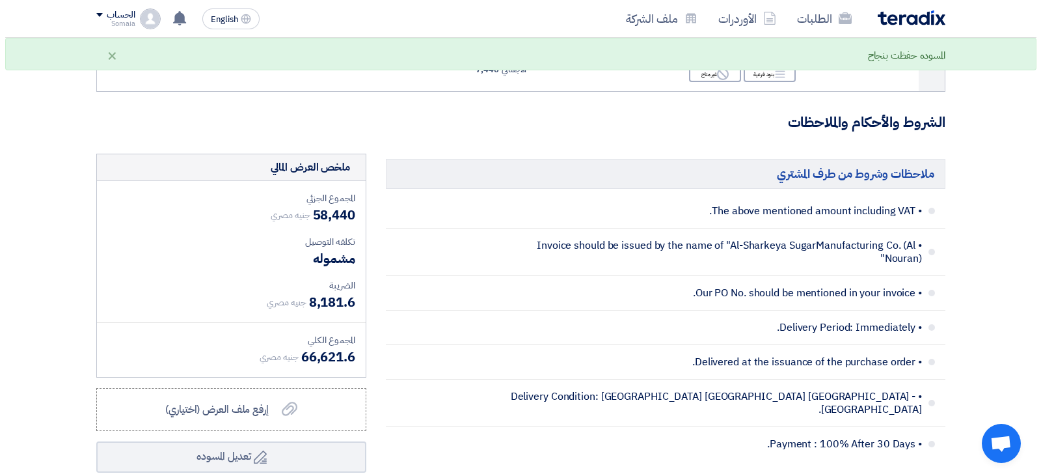
scroll to position [455, 0]
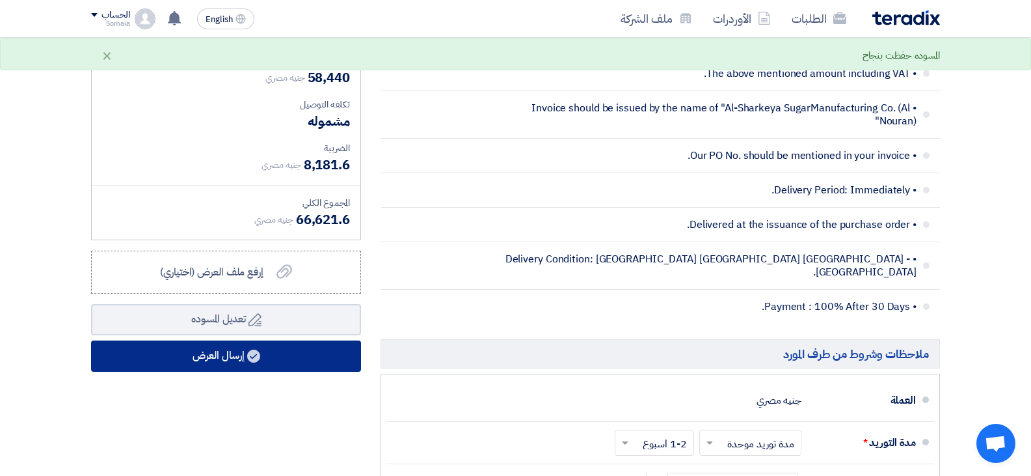
click at [253, 367] on button "إرسال العرض" at bounding box center [226, 355] width 270 height 31
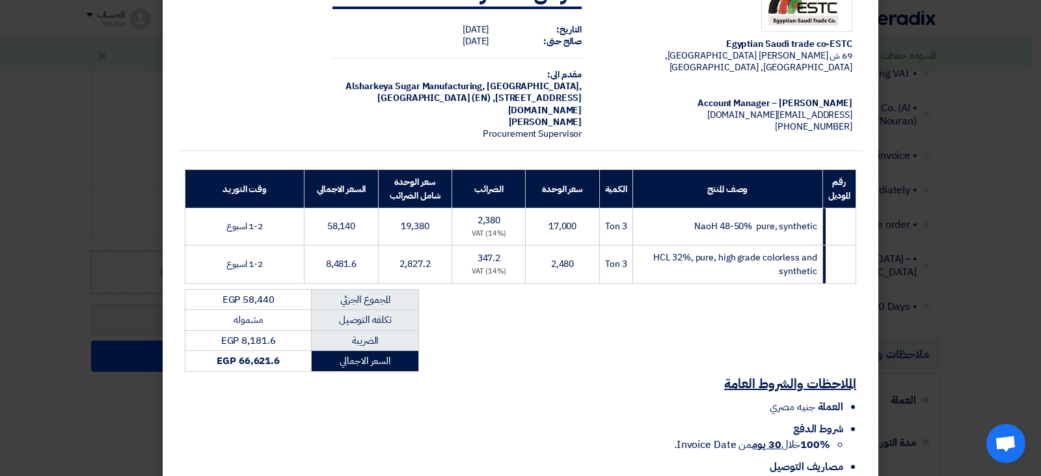
scroll to position [148, 0]
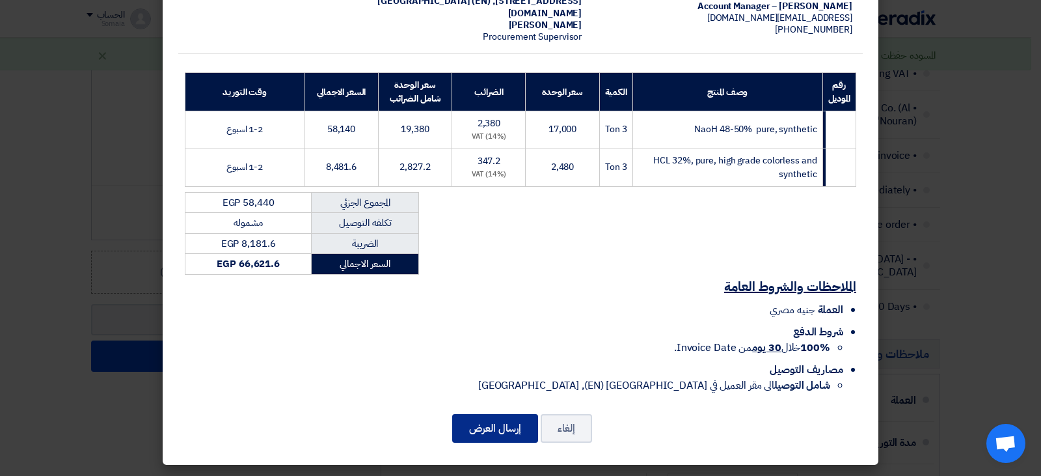
click at [481, 422] on button "إرسال العرض" at bounding box center [495, 428] width 86 height 29
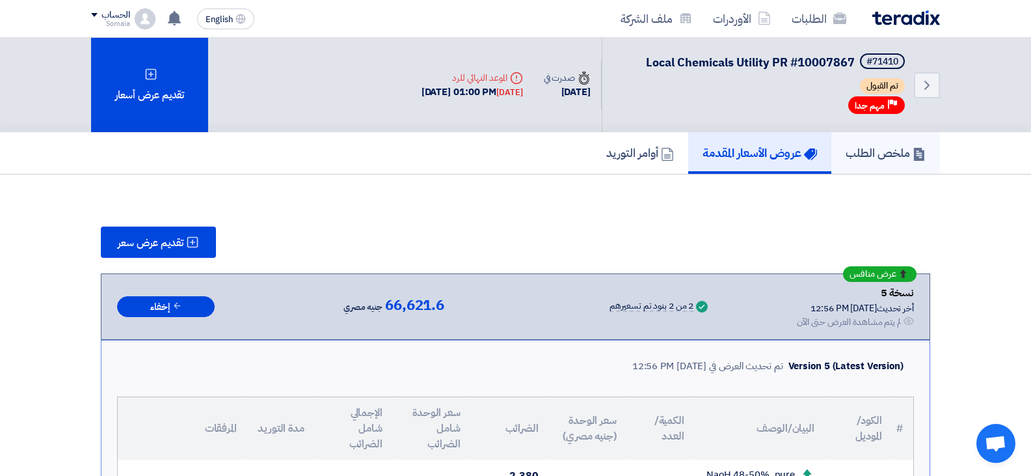
click at [882, 162] on link "ملخص الطلب" at bounding box center [885, 153] width 109 height 42
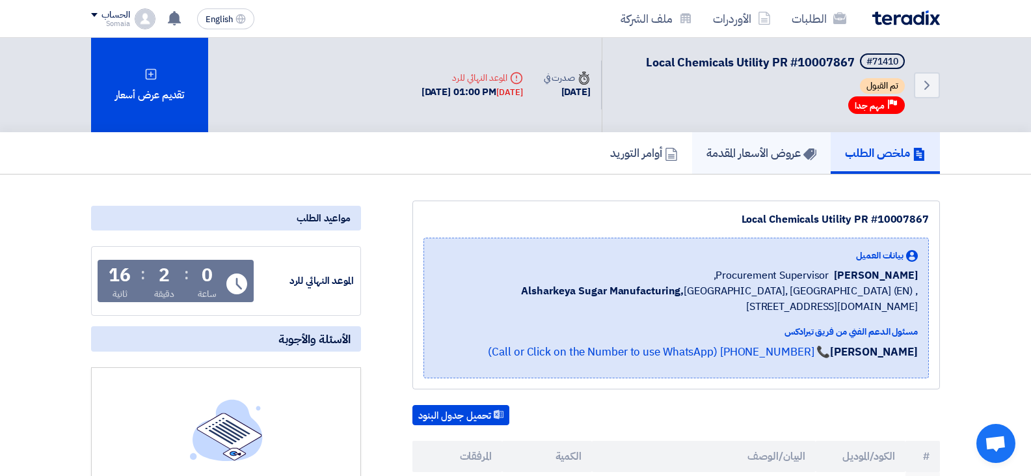
click at [771, 170] on link "عروض الأسعار المقدمة" at bounding box center [761, 153] width 139 height 42
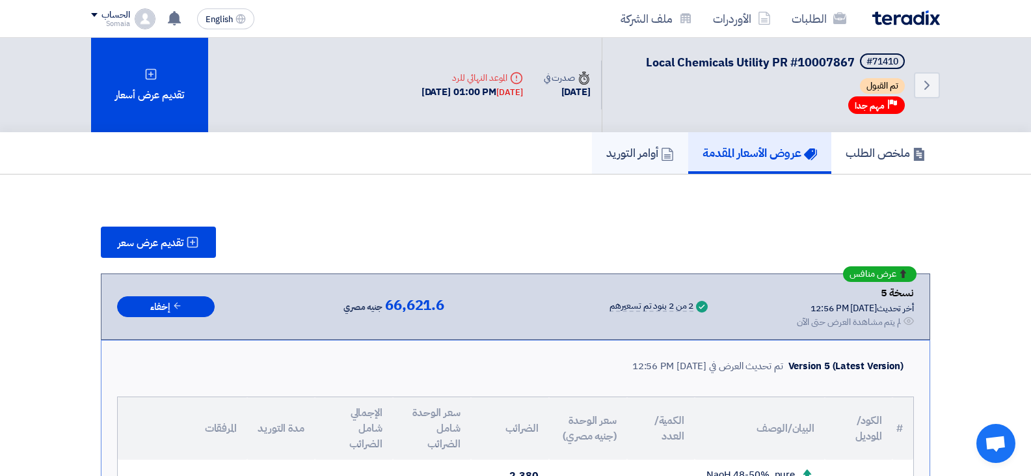
click at [664, 159] on icon at bounding box center [667, 154] width 13 height 13
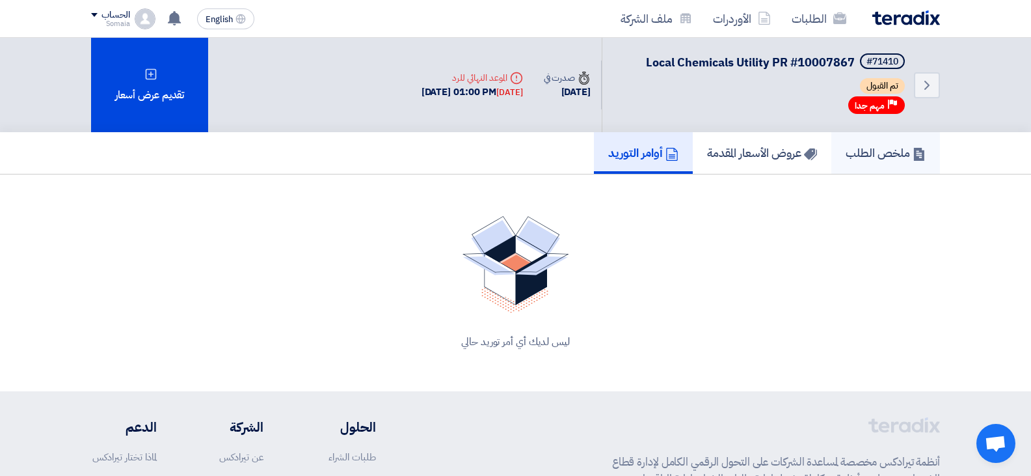
click at [903, 155] on h5 "ملخص الطلب" at bounding box center [886, 152] width 80 height 15
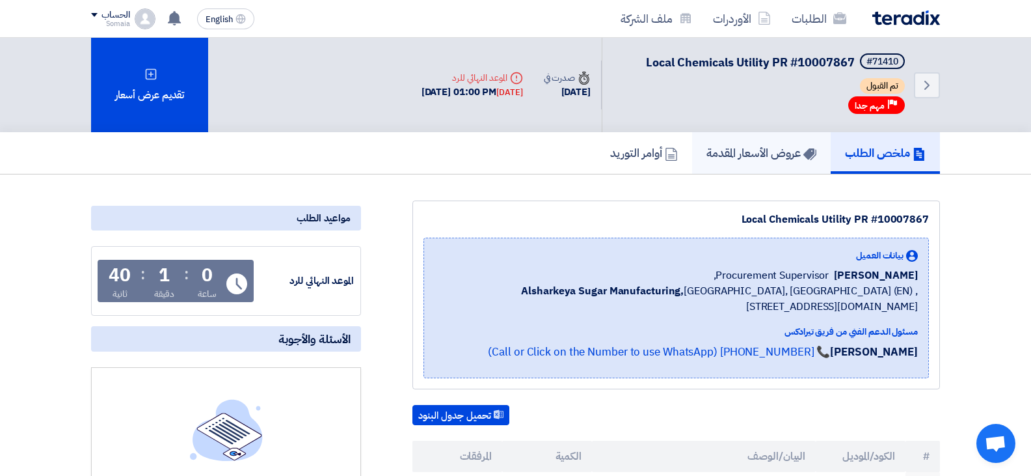
click at [767, 161] on link "عروض الأسعار المقدمة" at bounding box center [761, 153] width 139 height 42
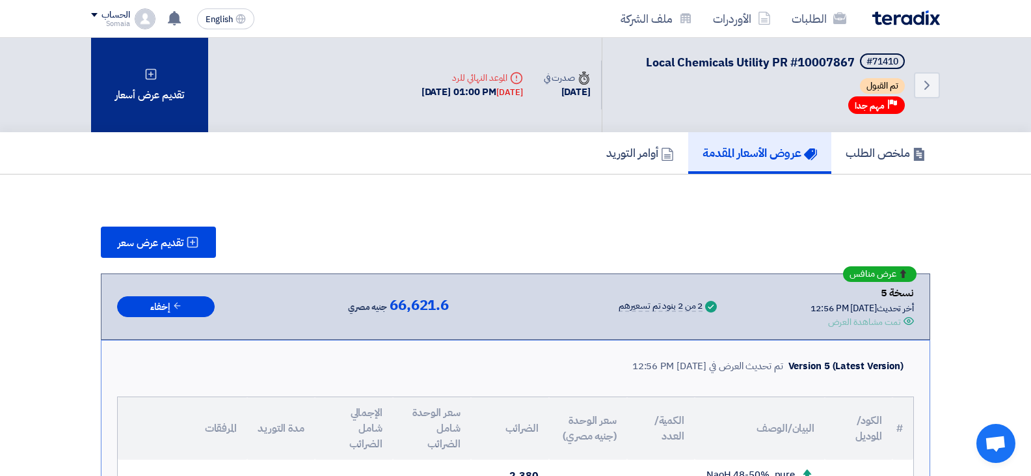
click at [163, 96] on div "تقديم عرض أسعار" at bounding box center [149, 85] width 117 height 94
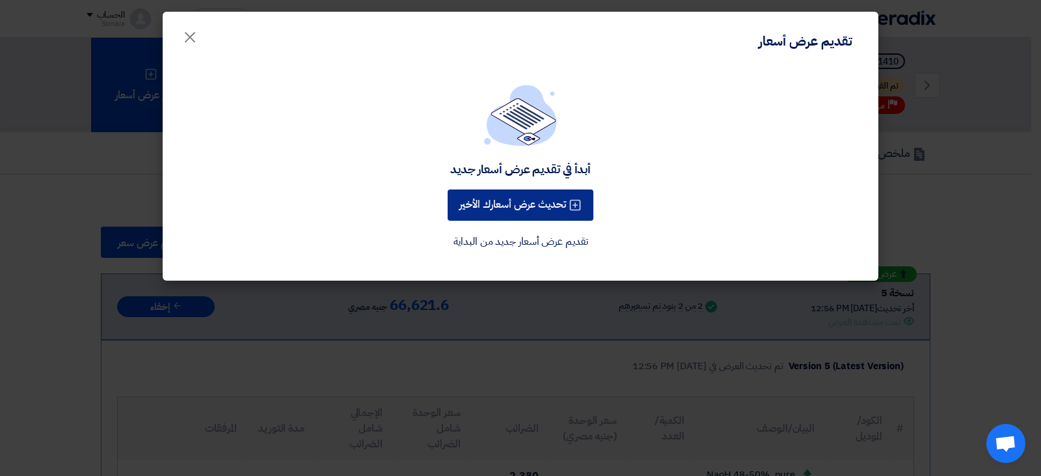
click at [503, 201] on button "تحديث عرض أسعارك الأخير" at bounding box center [521, 204] width 146 height 31
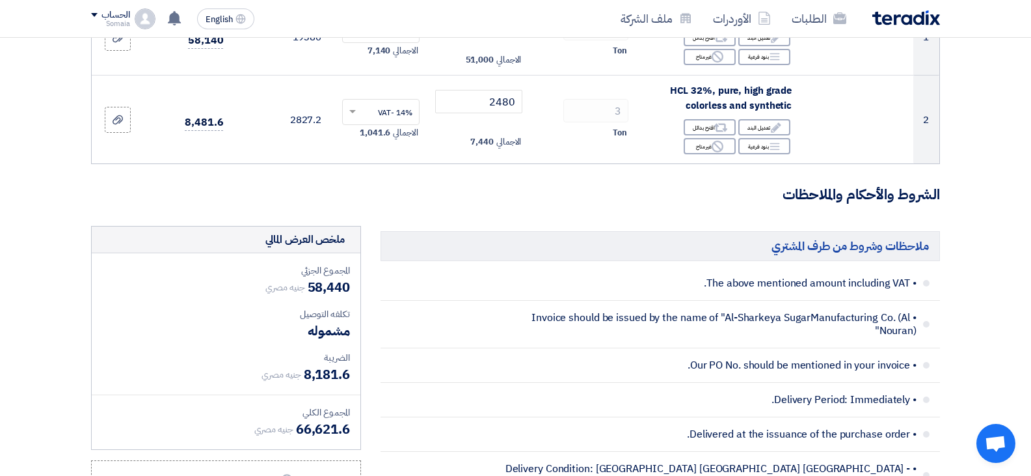
scroll to position [325, 0]
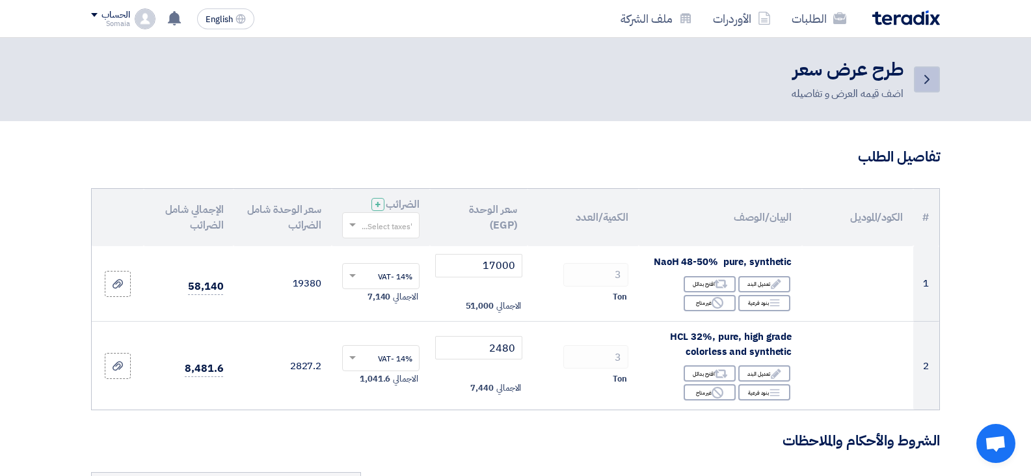
click at [919, 85] on link "Back" at bounding box center [927, 79] width 26 height 26
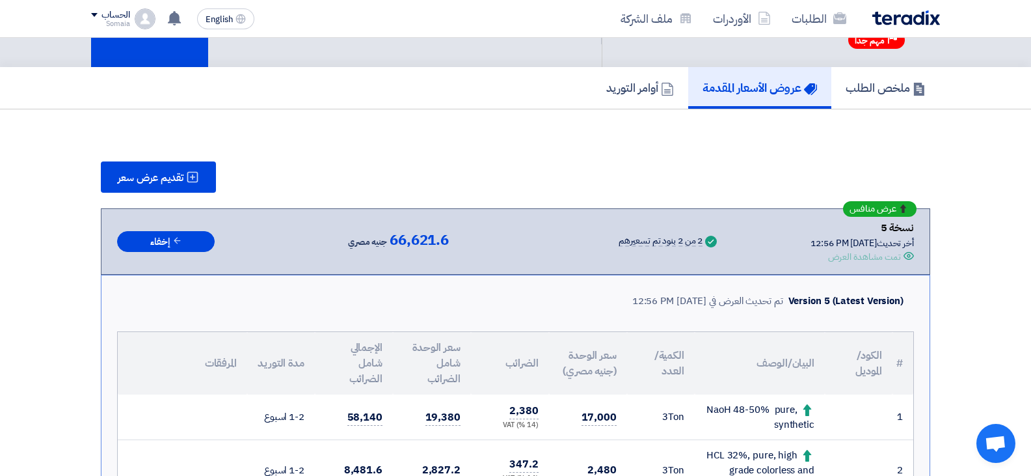
scroll to position [325, 0]
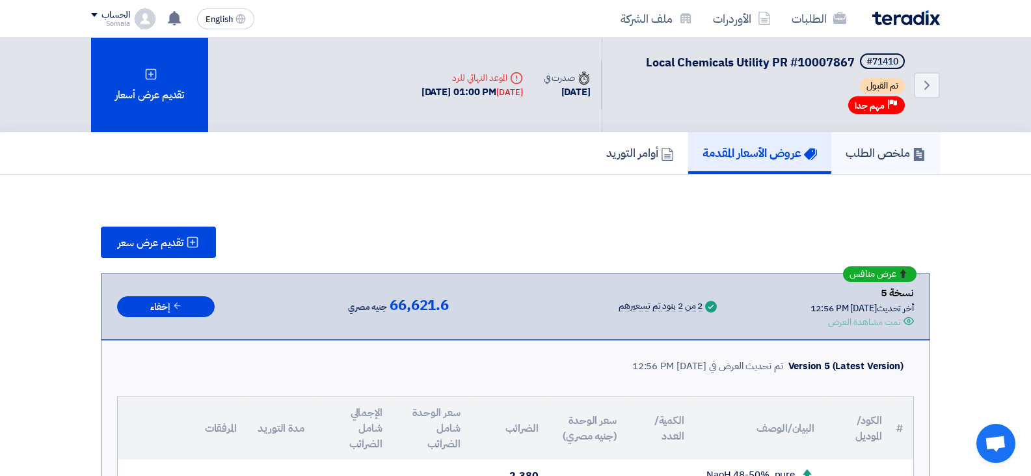
click at [870, 155] on h5 "ملخص الطلب" at bounding box center [886, 152] width 80 height 15
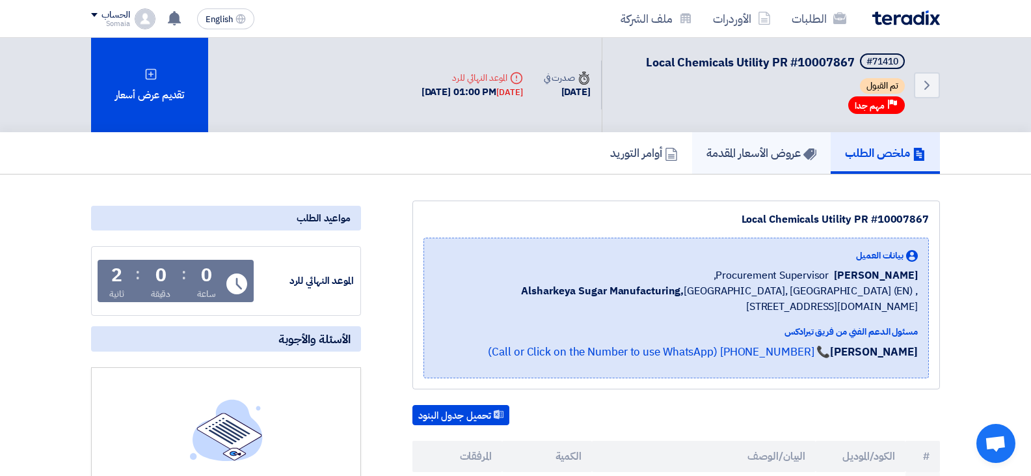
click at [745, 154] on h5 "عروض الأسعار المقدمة" at bounding box center [761, 152] width 110 height 15
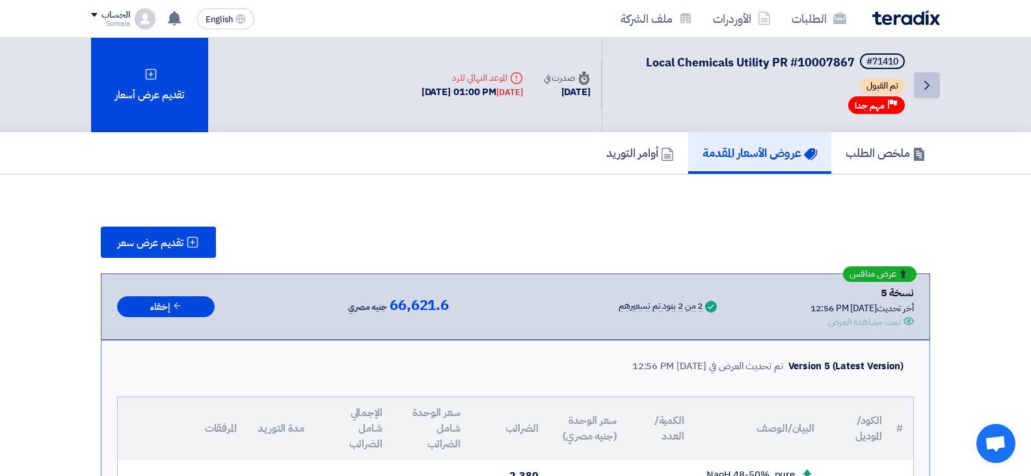
click at [930, 87] on icon "Back" at bounding box center [927, 85] width 16 height 16
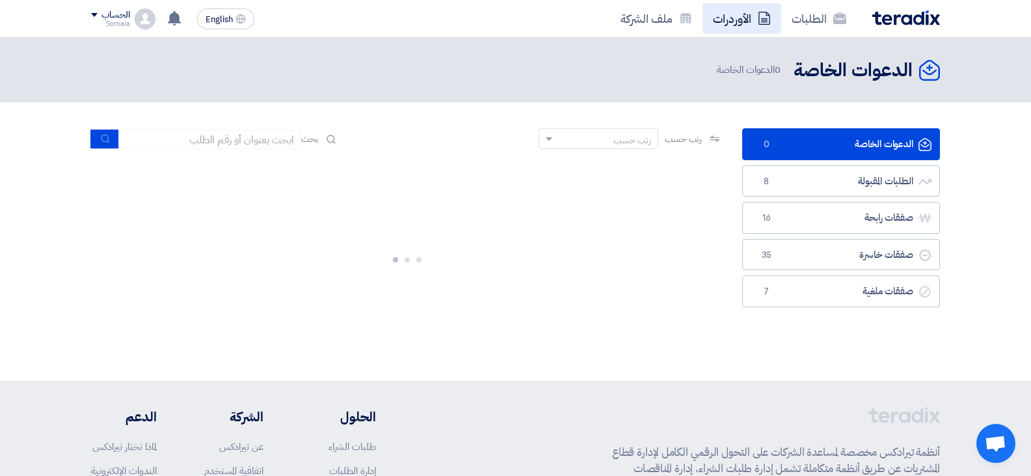
click at [726, 7] on link "الأوردرات" at bounding box center [742, 18] width 79 height 31
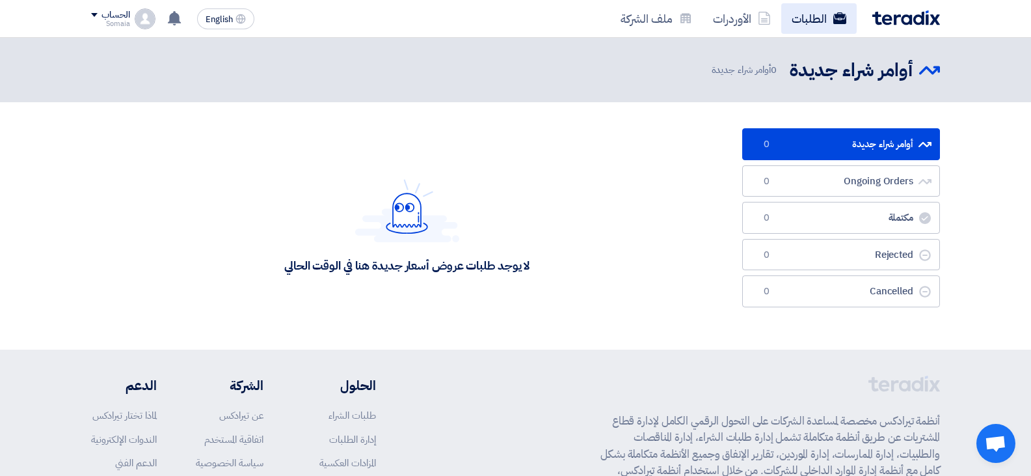
click at [797, 25] on link "الطلبات" at bounding box center [818, 18] width 75 height 31
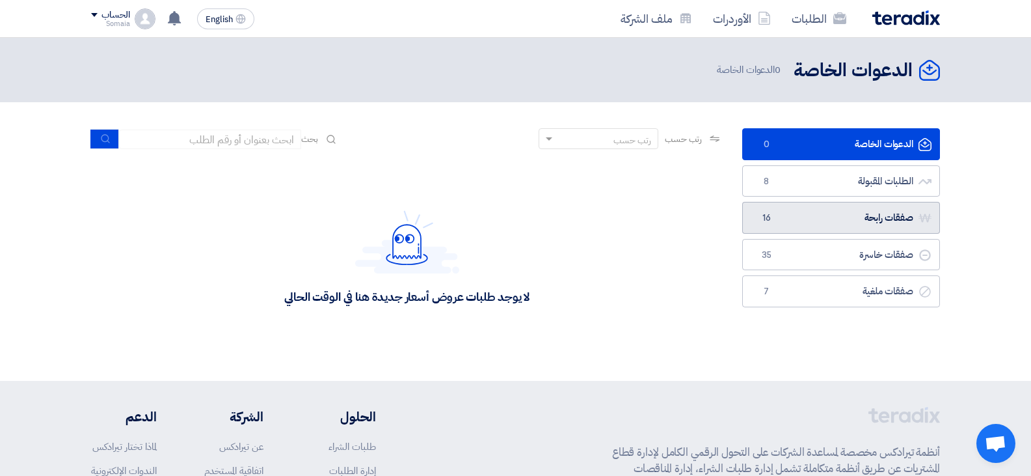
click at [873, 203] on link "صفقات رابحة صفقات رابحة 16" at bounding box center [841, 218] width 198 height 32
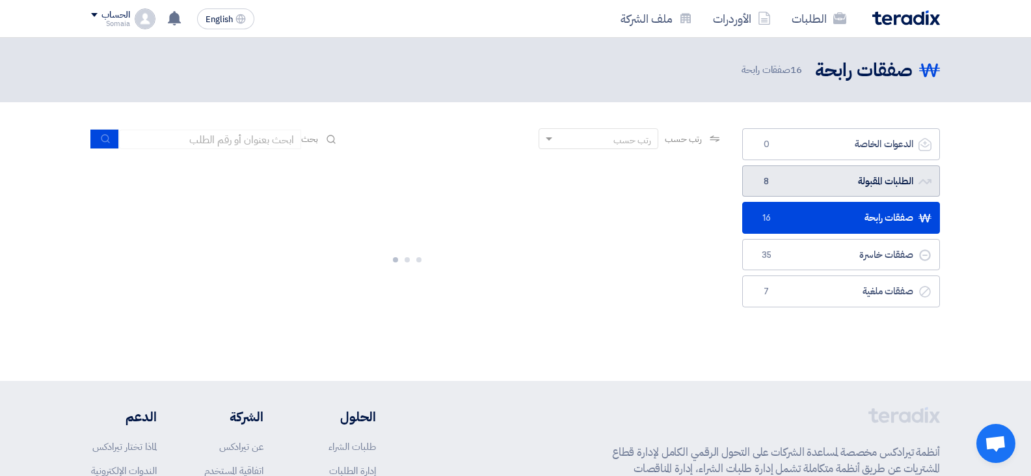
click at [872, 192] on link "الطلبات المقبولة الطلبات المقبولة 8" at bounding box center [841, 181] width 198 height 32
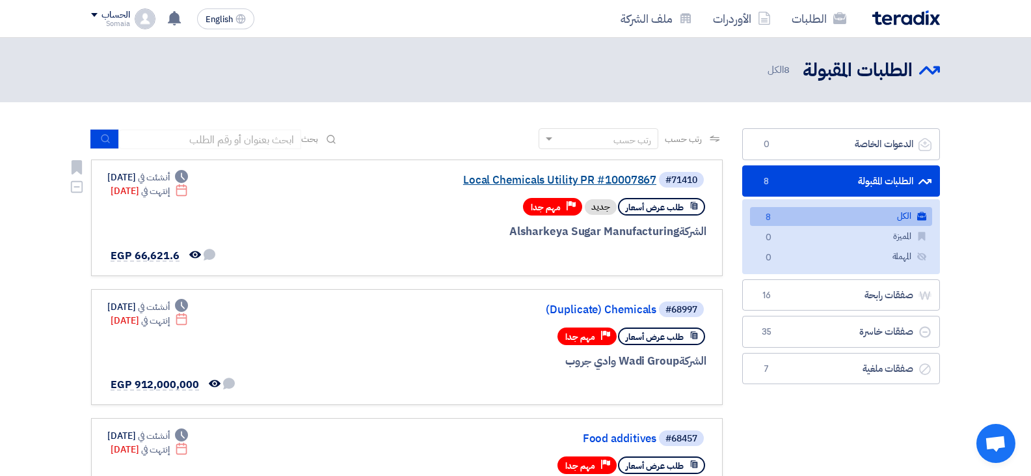
click at [600, 185] on link "Local Chemicals Utility PR #10007867" at bounding box center [526, 180] width 260 height 12
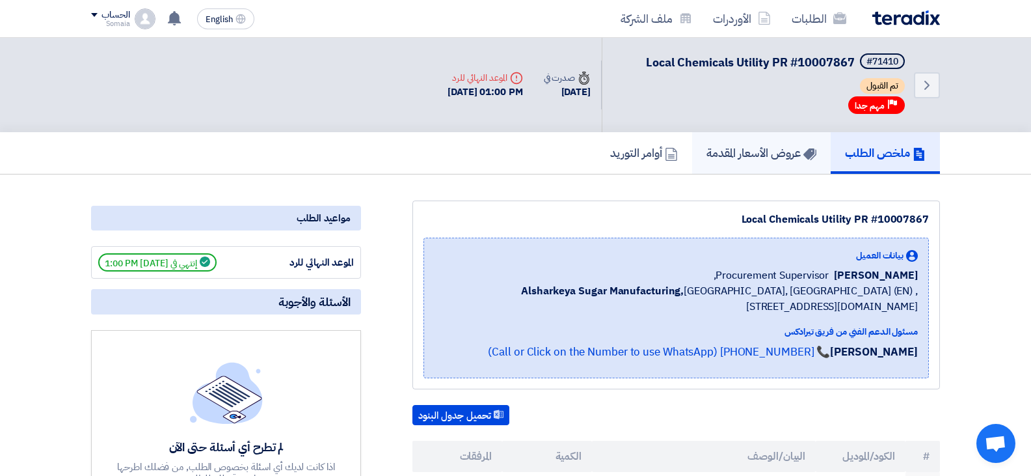
click at [750, 162] on link "عروض الأسعار المقدمة" at bounding box center [761, 153] width 139 height 42
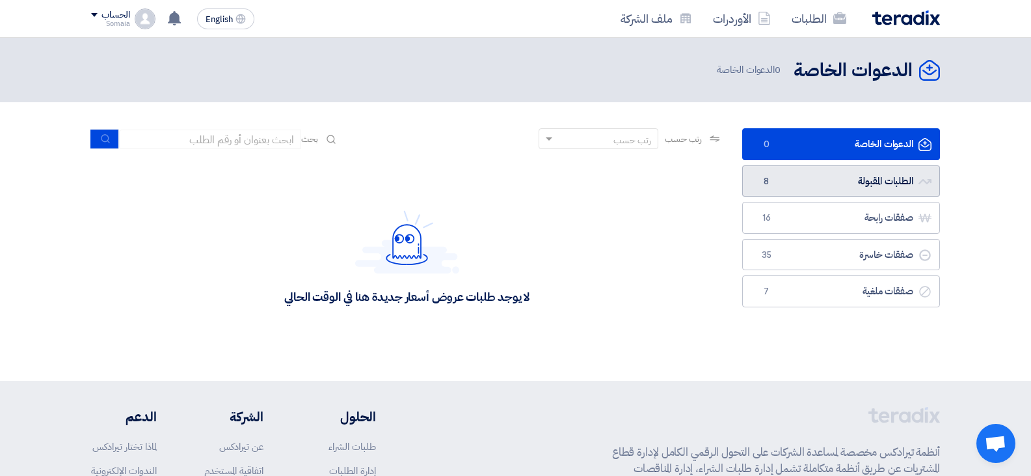
click at [870, 183] on link "الطلبات المقبولة الطلبات المقبولة 8" at bounding box center [841, 181] width 198 height 32
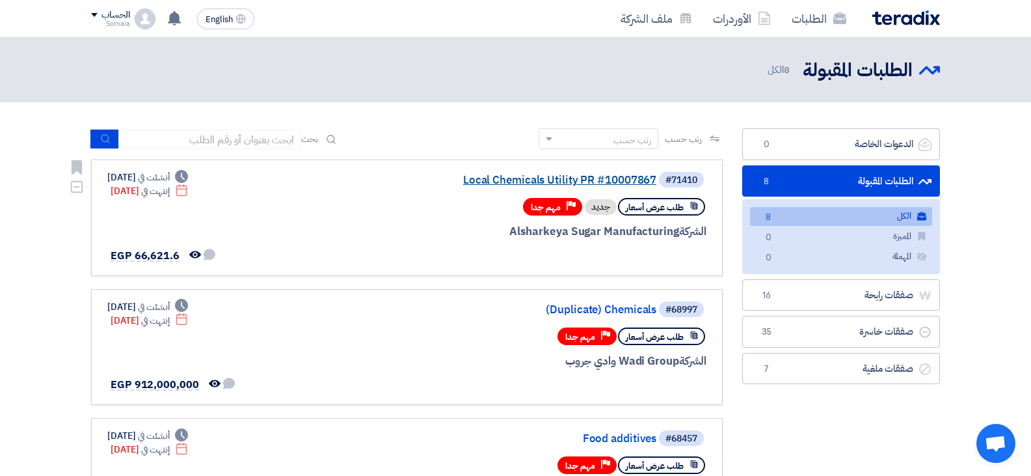
click at [585, 179] on link "Local Chemicals Utility PR #10007867" at bounding box center [526, 180] width 260 height 12
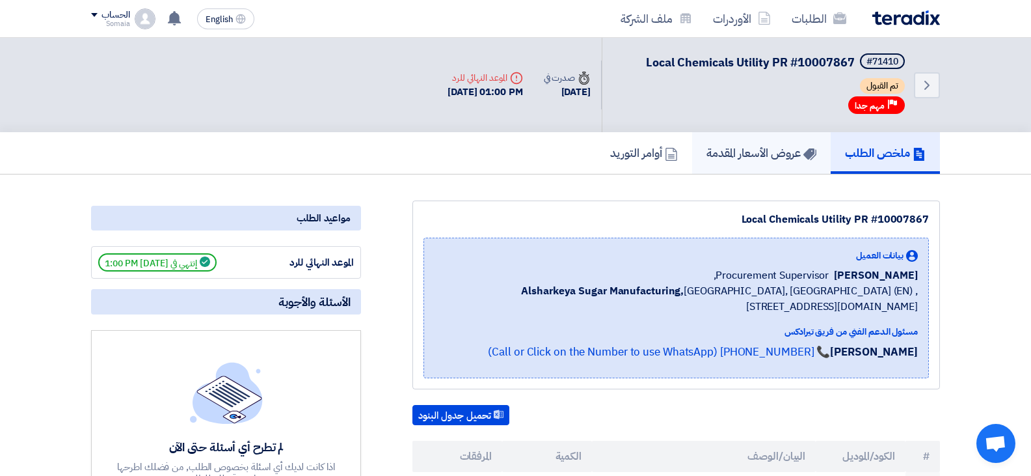
click at [728, 142] on link "عروض الأسعار المقدمة" at bounding box center [761, 153] width 139 height 42
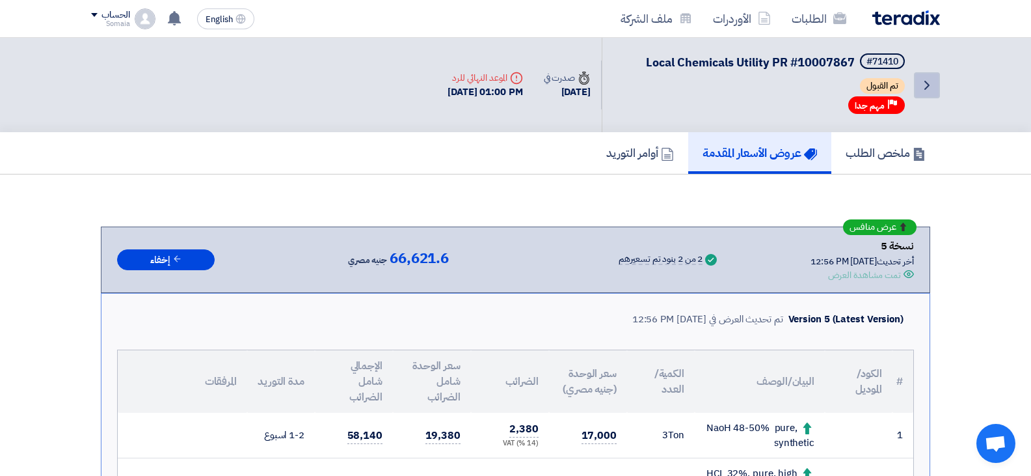
click at [918, 97] on link "Back" at bounding box center [927, 85] width 26 height 26
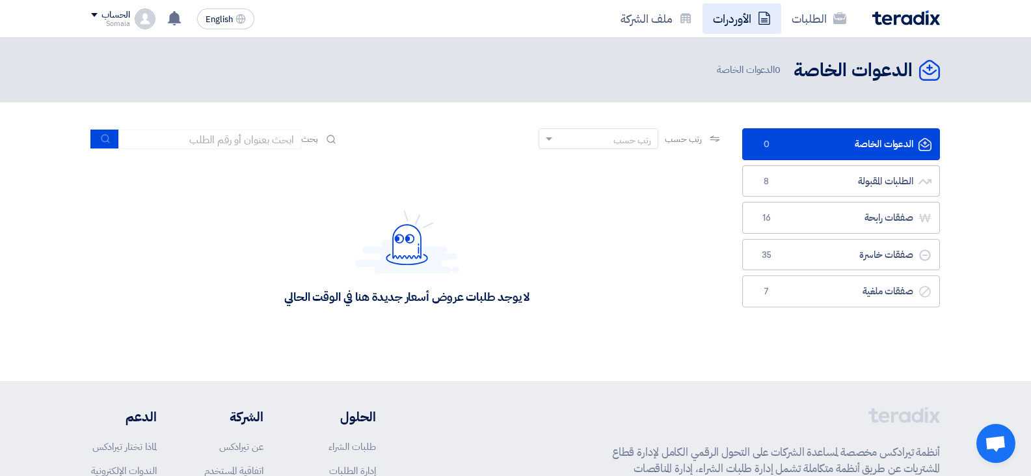
click at [740, 10] on link "الأوردرات" at bounding box center [742, 18] width 79 height 31
